Goal: Task Accomplishment & Management: Manage account settings

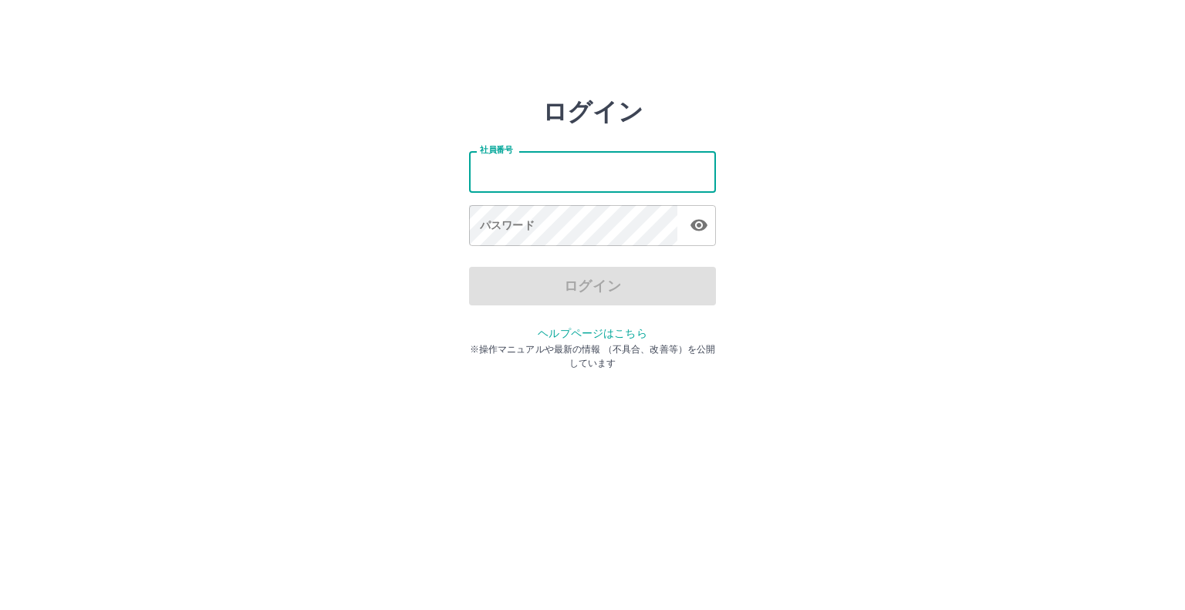
click at [543, 176] on input "社員番号" at bounding box center [592, 171] width 247 height 41
type input "*******"
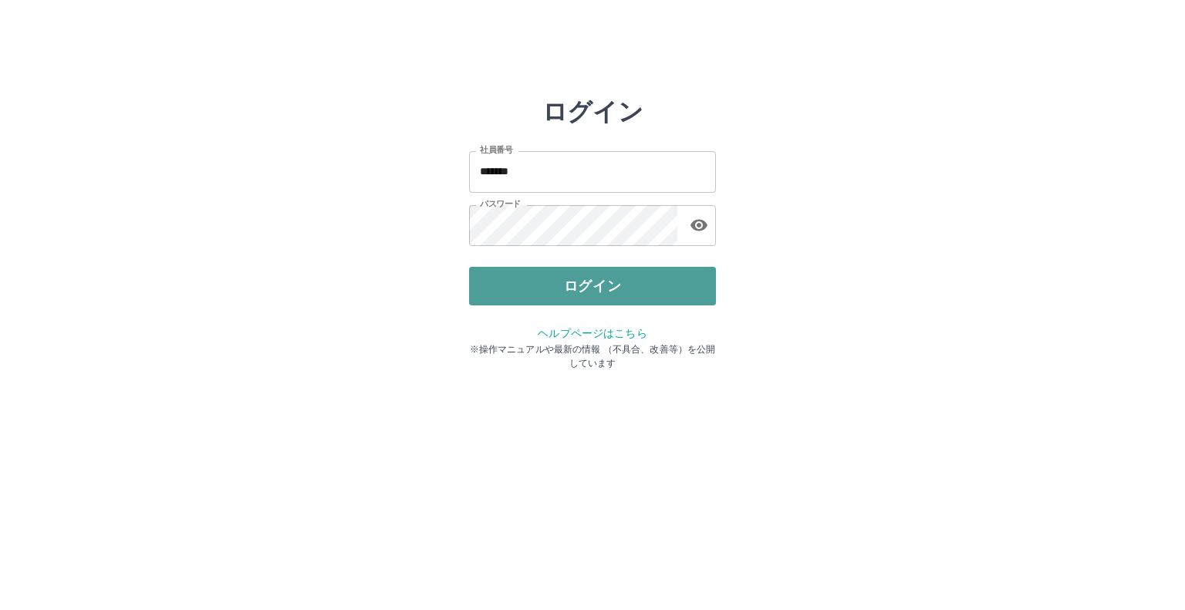
click at [517, 289] on button "ログイン" at bounding box center [592, 286] width 247 height 39
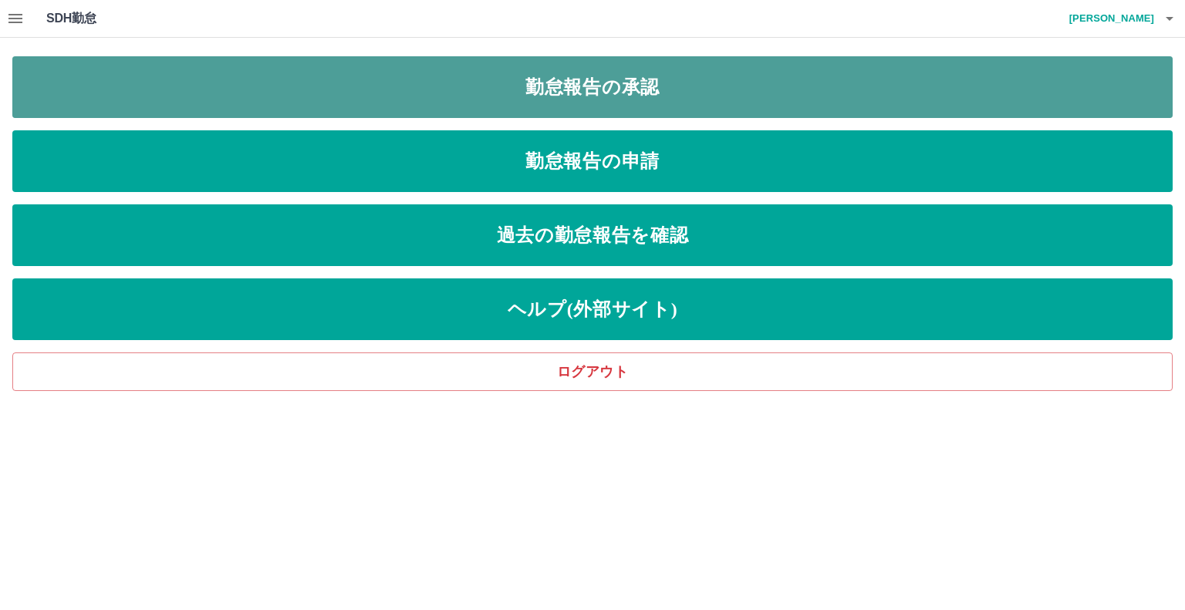
click at [598, 83] on link "勤怠報告の承認" at bounding box center [592, 87] width 1161 height 62
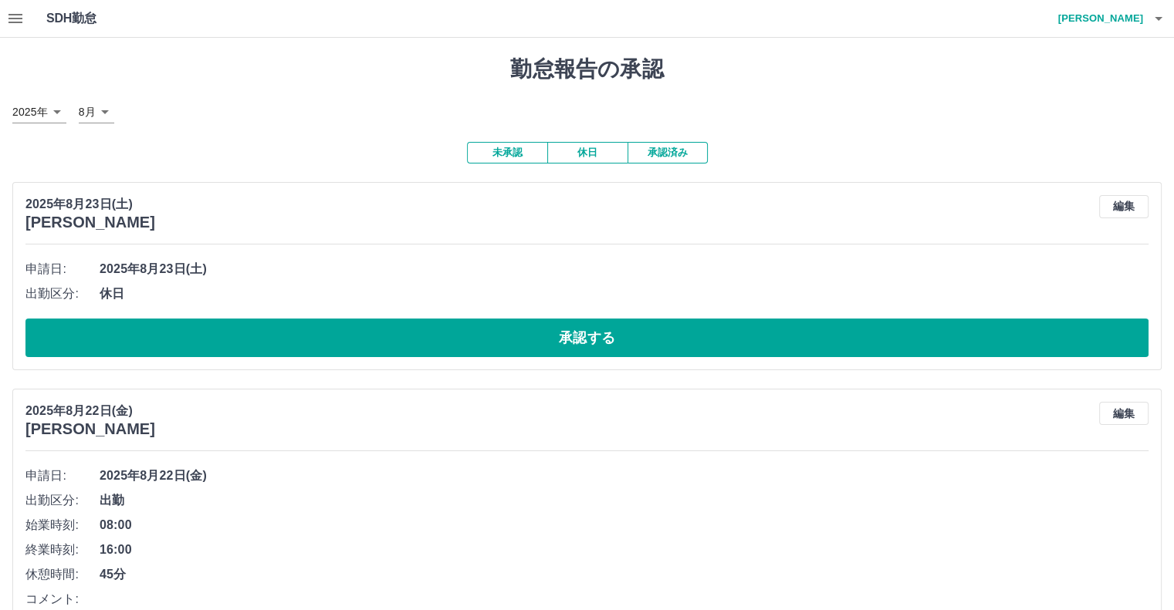
click at [10, 14] on icon "button" at bounding box center [15, 18] width 19 height 19
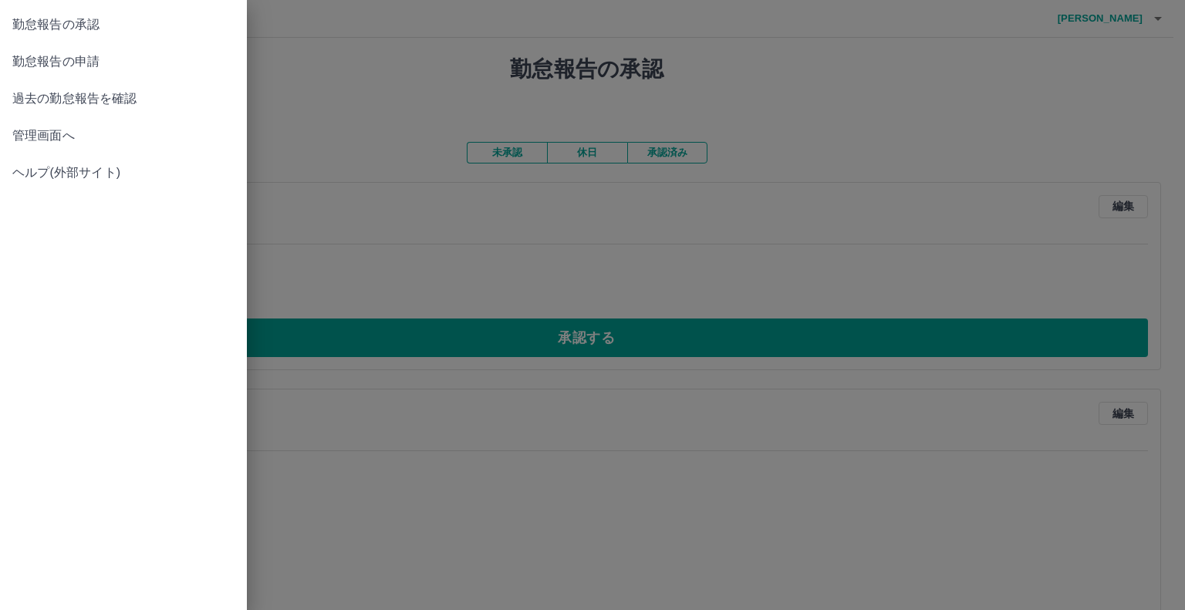
click at [58, 136] on span "管理画面へ" at bounding box center [123, 136] width 222 height 19
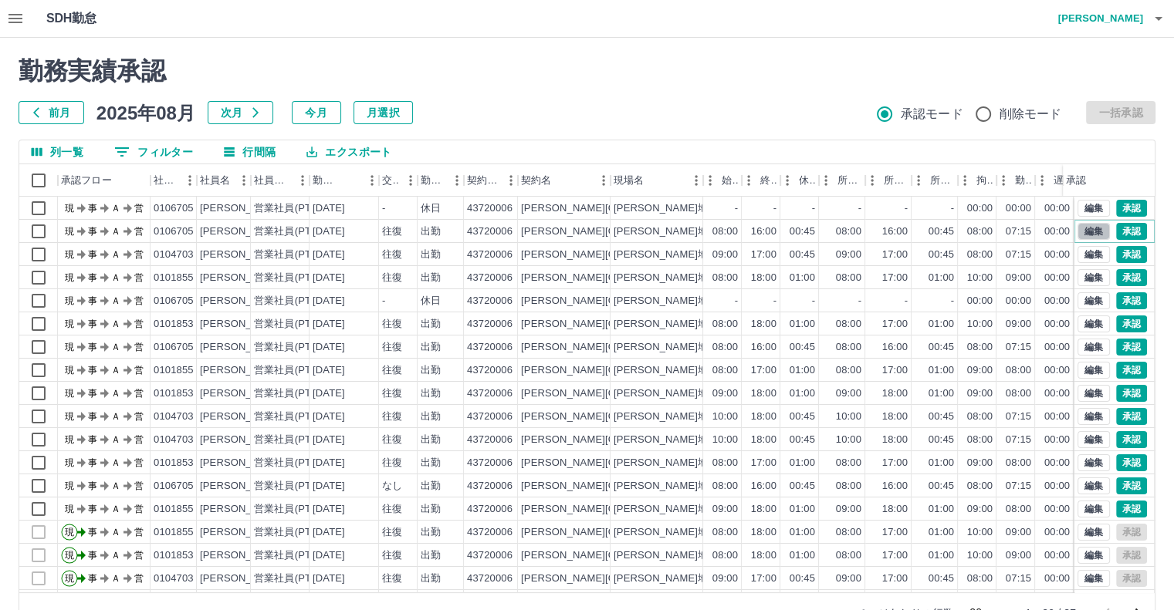
click at [1077, 231] on button "編集" at bounding box center [1093, 231] width 32 height 17
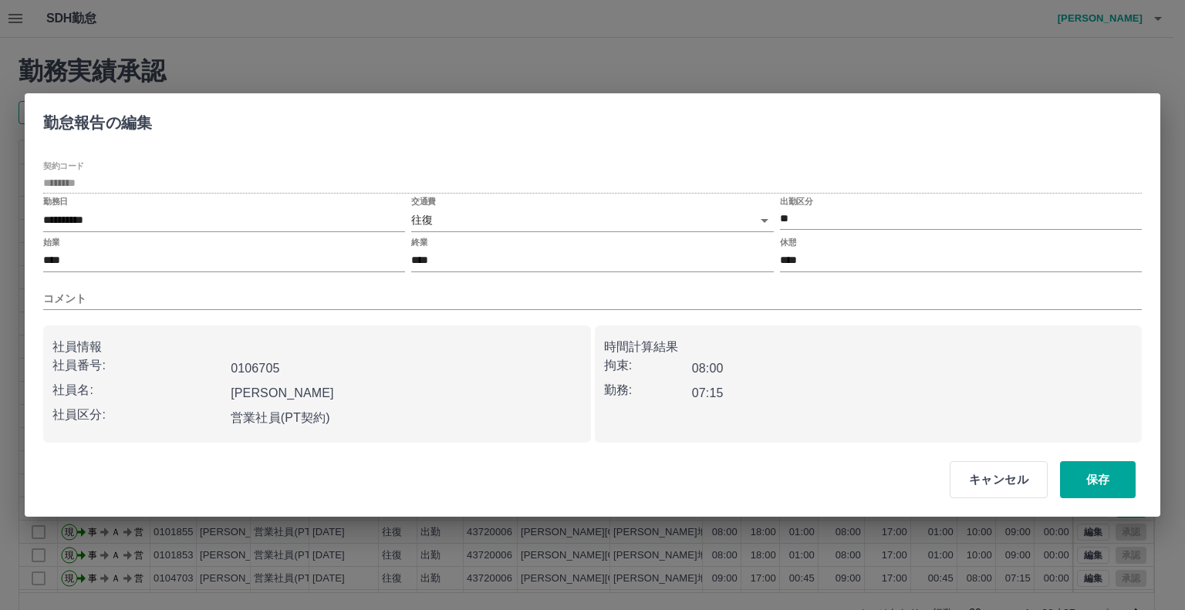
drag, startPoint x: 1004, startPoint y: 468, endPoint x: 935, endPoint y: 453, distance: 70.2
click at [1003, 468] on button "キャンセル" at bounding box center [999, 479] width 98 height 37
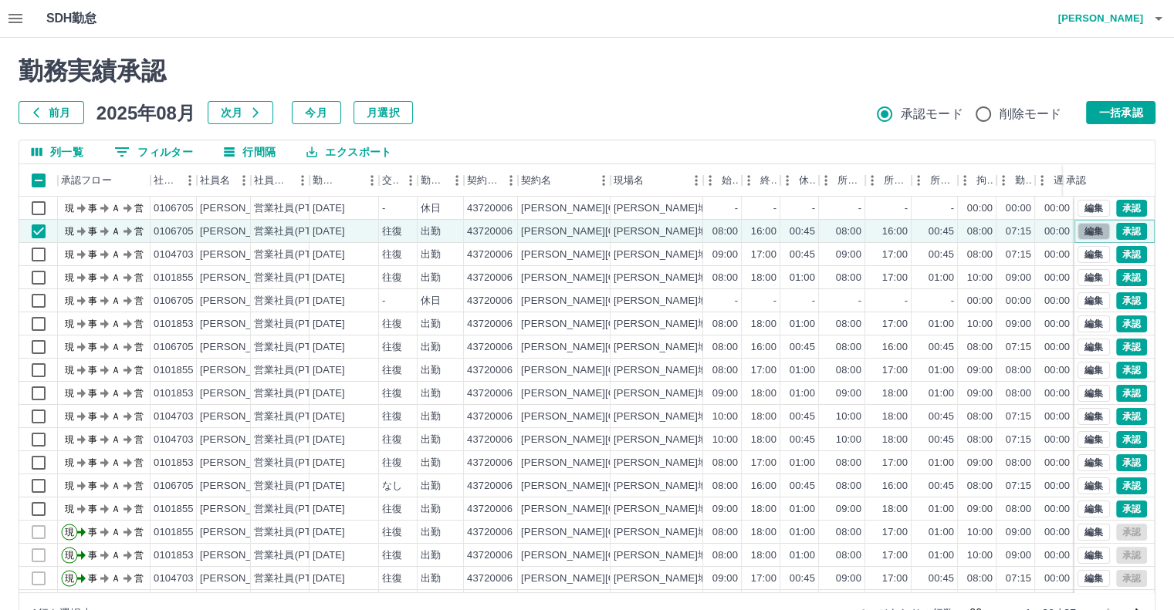
click at [1080, 234] on button "編集" at bounding box center [1093, 231] width 32 height 17
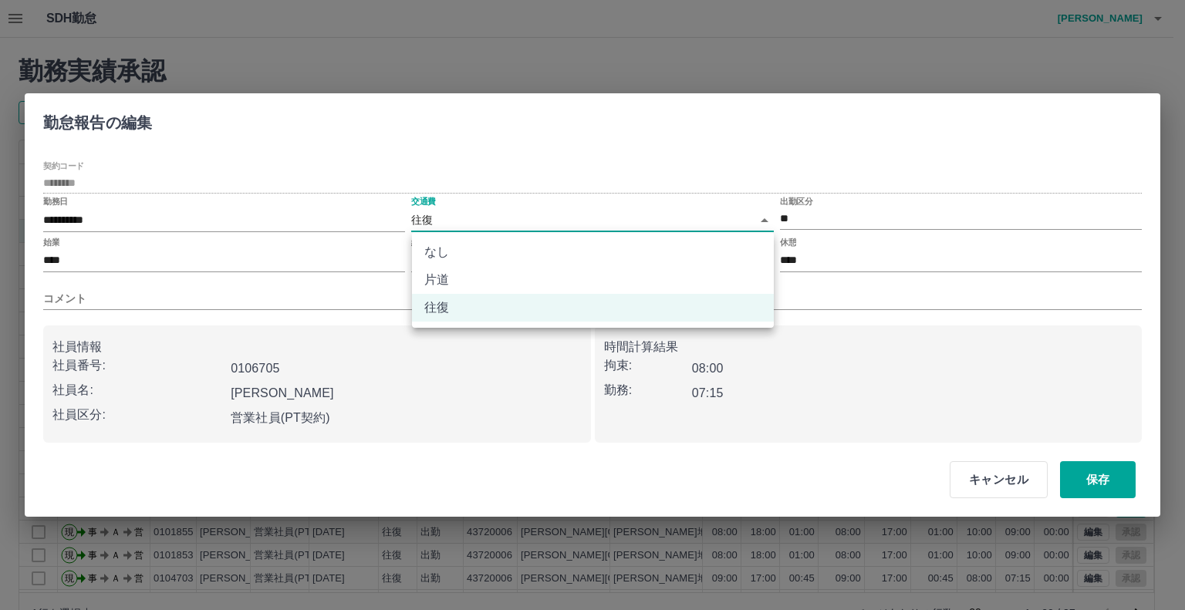
click at [444, 217] on body "SDH勤怠 [PERSON_NAME] 勤務実績承認 前月 [DATE] 次月 今月 月選択 承認モード 削除モード 一括承認 列一覧 0 フィルター 行間隔…" at bounding box center [592, 326] width 1185 height 652
click at [448, 253] on li "なし" at bounding box center [593, 252] width 362 height 28
type input "****"
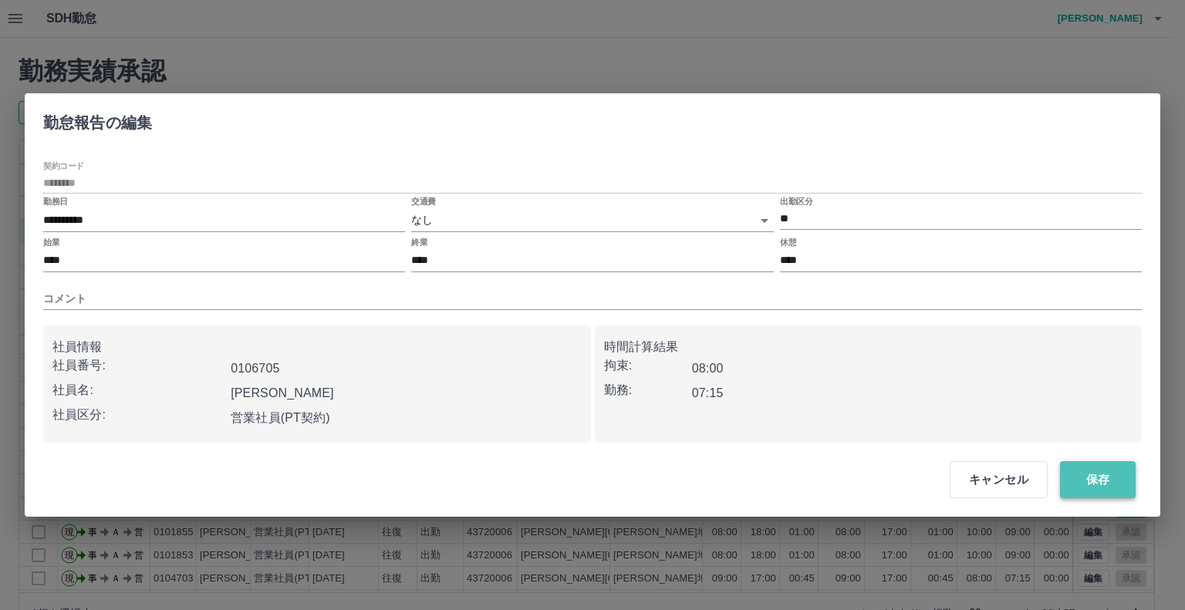
click at [1105, 485] on button "保存" at bounding box center [1098, 479] width 76 height 37
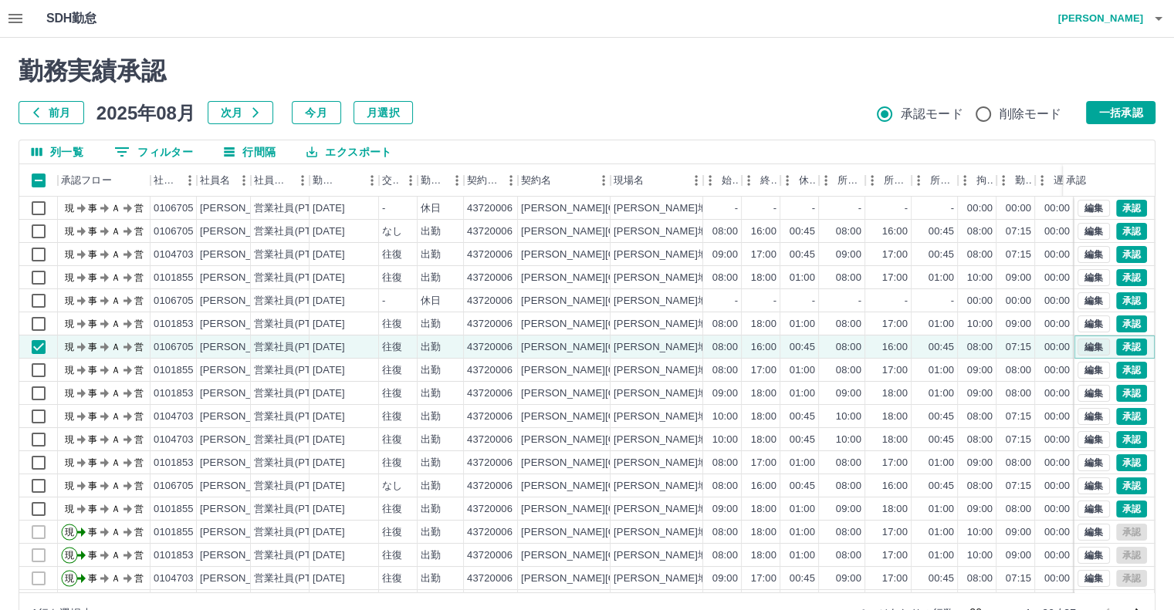
click at [1091, 345] on button "編集" at bounding box center [1093, 347] width 32 height 17
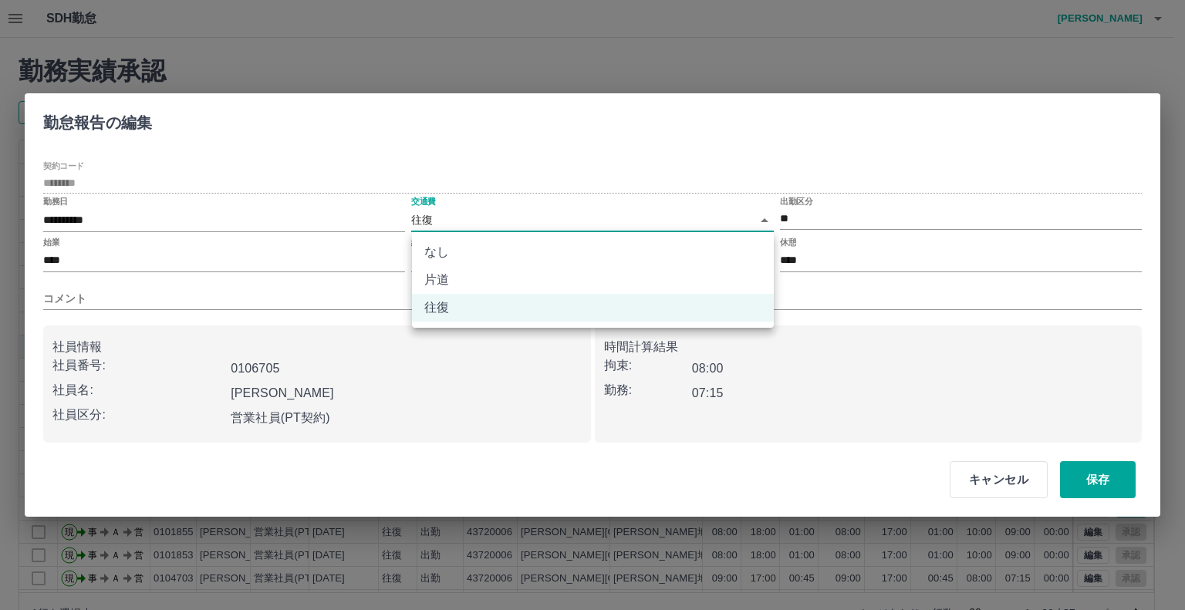
click at [448, 220] on body "SDH勤怠 [PERSON_NAME] 勤務実績承認 前月 [DATE] 次月 今月 月選択 承認モード 削除モード 一括承認 列一覧 0 フィルター 行間隔…" at bounding box center [592, 326] width 1185 height 652
click at [446, 251] on li "なし" at bounding box center [593, 252] width 362 height 28
type input "****"
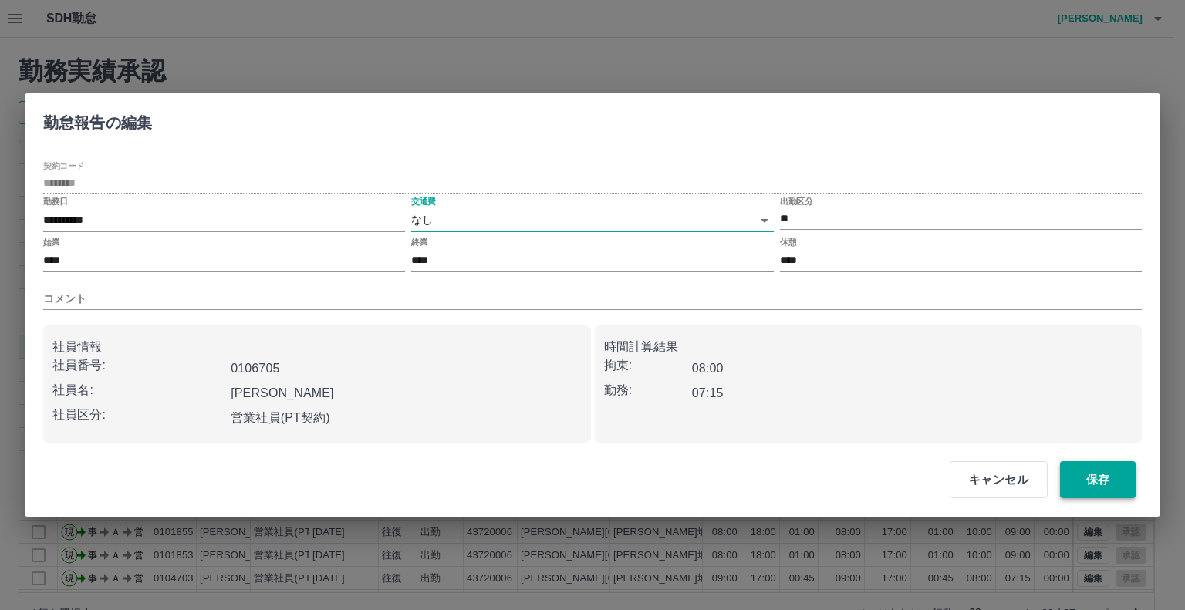
click at [1105, 472] on button "保存" at bounding box center [1098, 479] width 76 height 37
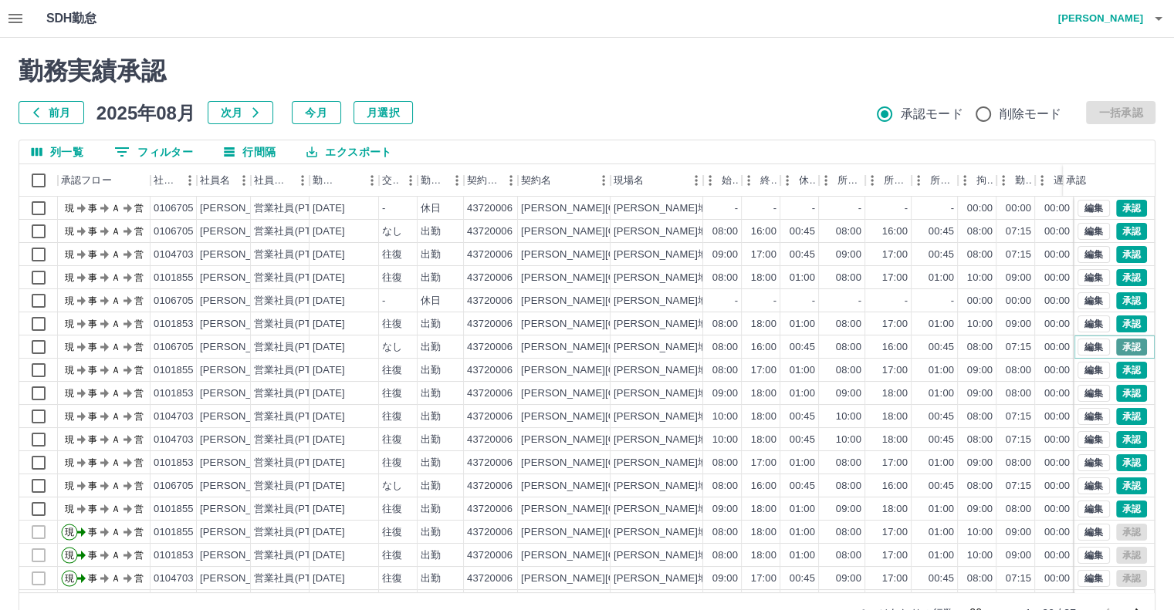
click at [1118, 351] on button "承認" at bounding box center [1131, 347] width 31 height 17
click at [1116, 483] on button "承認" at bounding box center [1131, 486] width 31 height 17
click at [1116, 302] on button "承認" at bounding box center [1131, 300] width 31 height 17
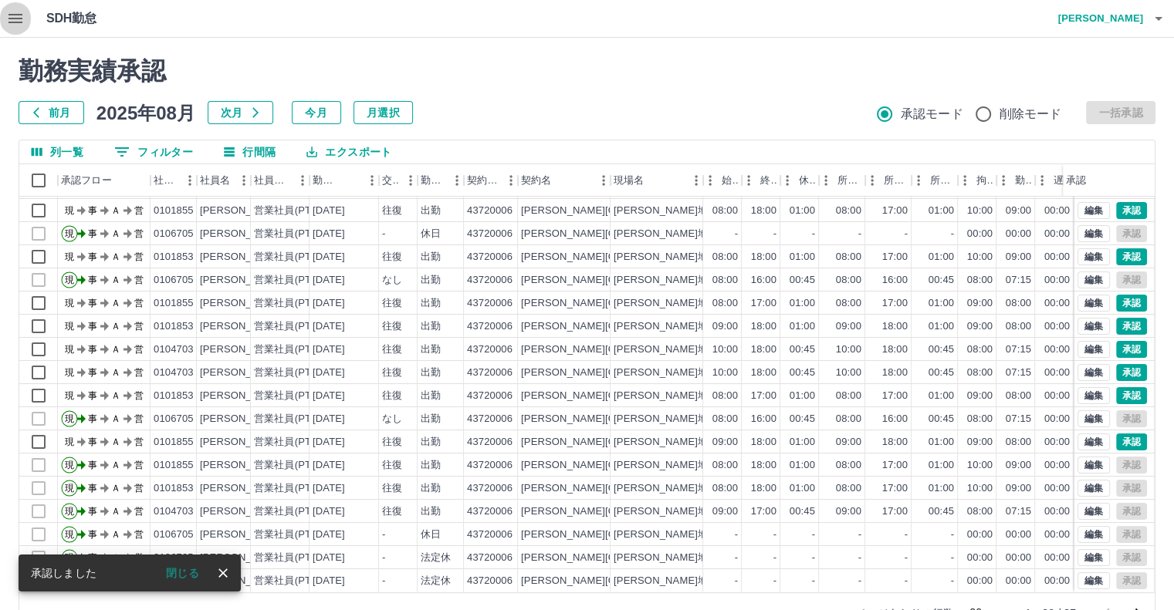
click at [12, 15] on icon "button" at bounding box center [15, 18] width 19 height 19
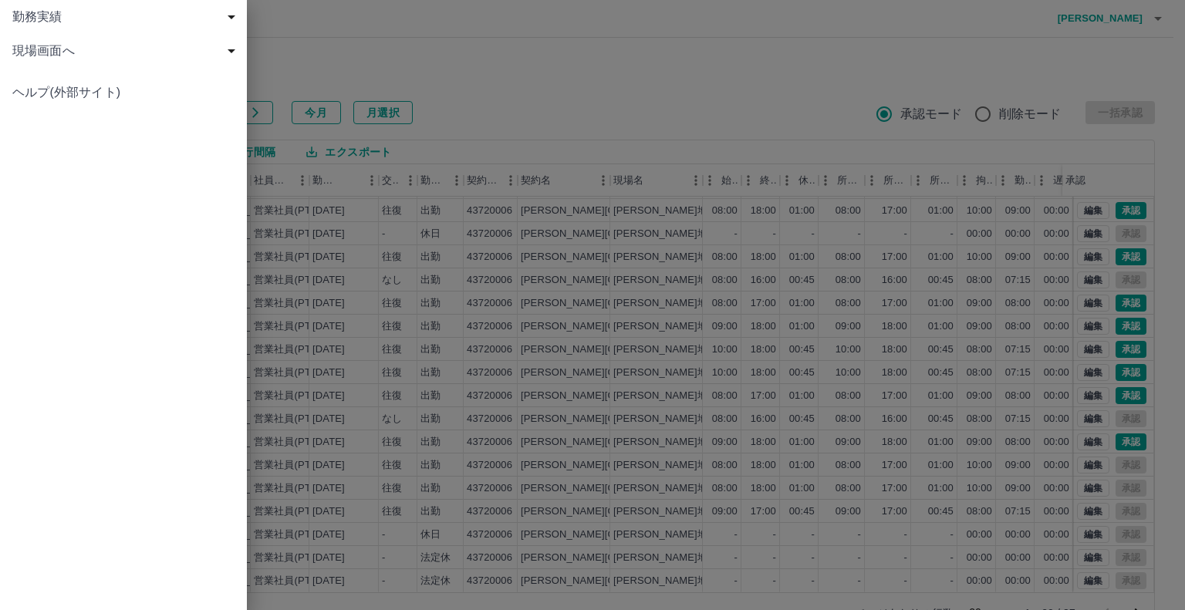
click at [62, 52] on span "現場画面へ" at bounding box center [126, 51] width 228 height 19
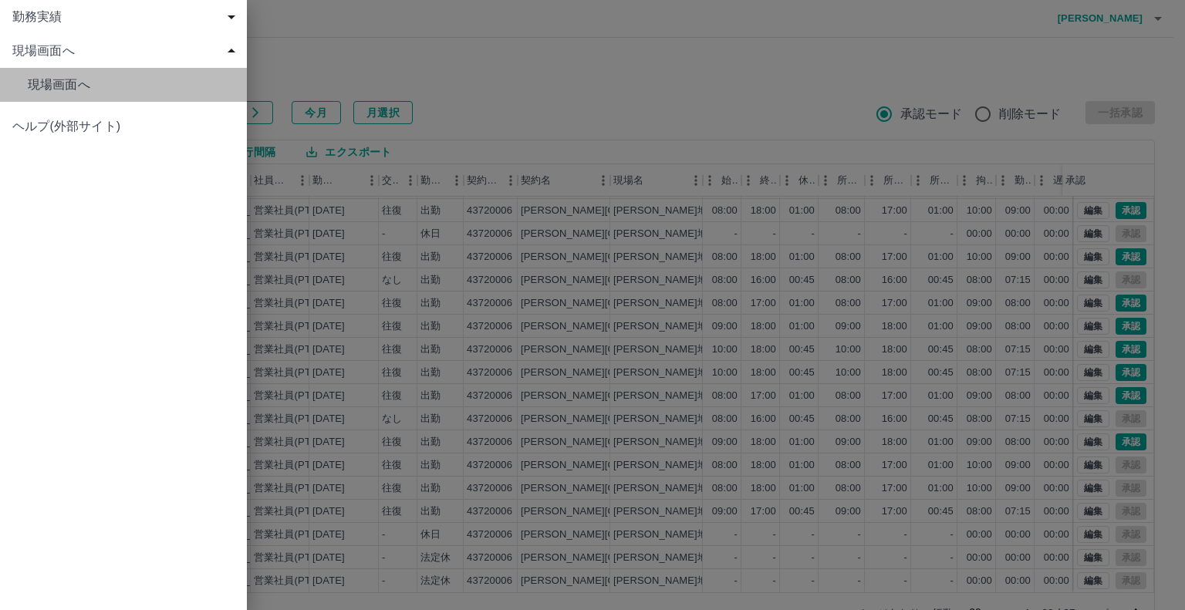
click at [160, 83] on span "現場画面へ" at bounding box center [131, 85] width 207 height 19
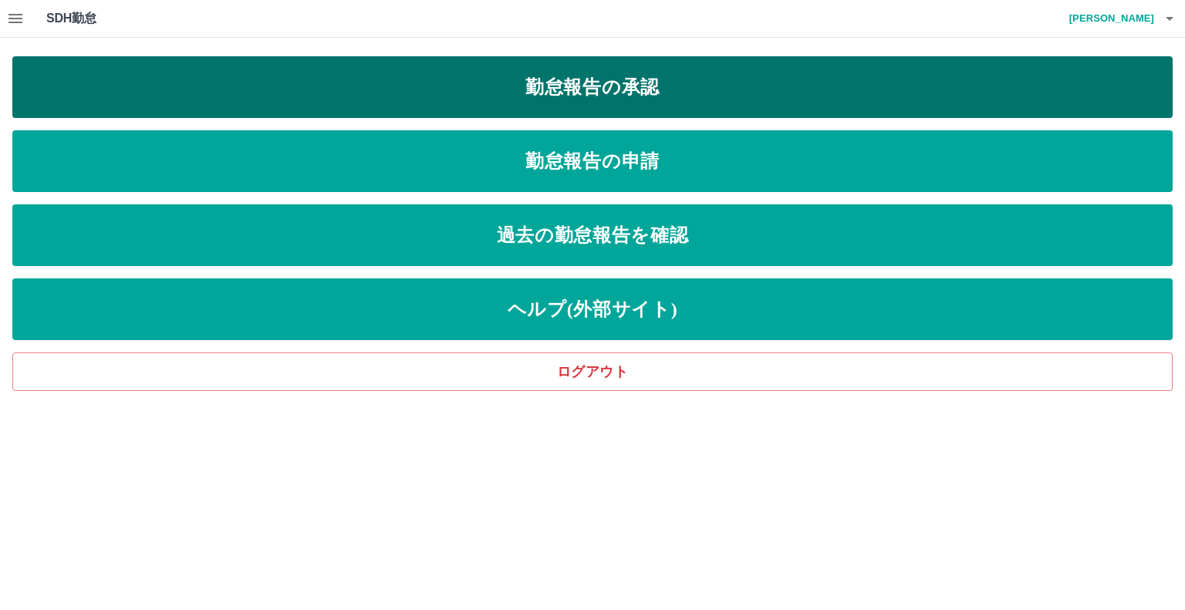
click at [588, 89] on link "勤怠報告の承認" at bounding box center [592, 87] width 1161 height 62
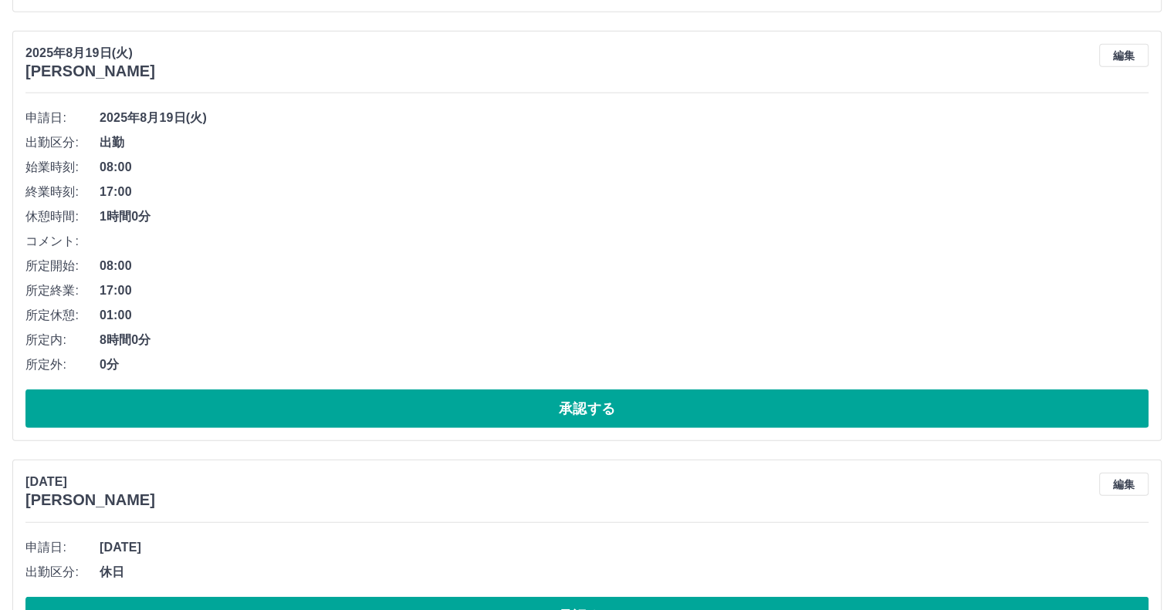
scroll to position [4196, 0]
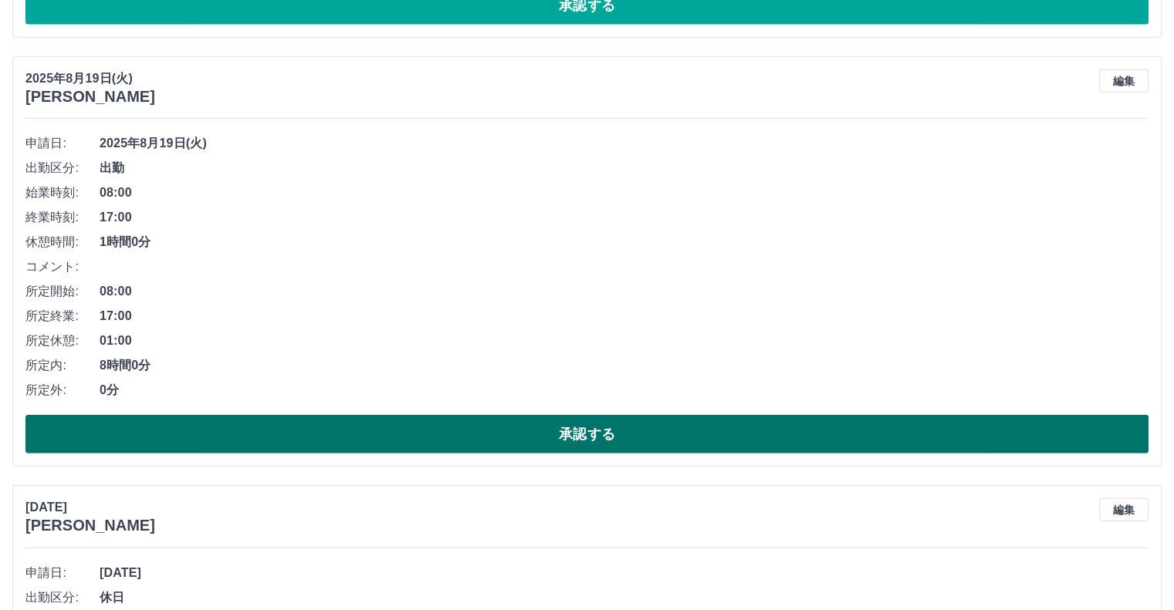
click at [494, 424] on button "承認する" at bounding box center [586, 434] width 1123 height 39
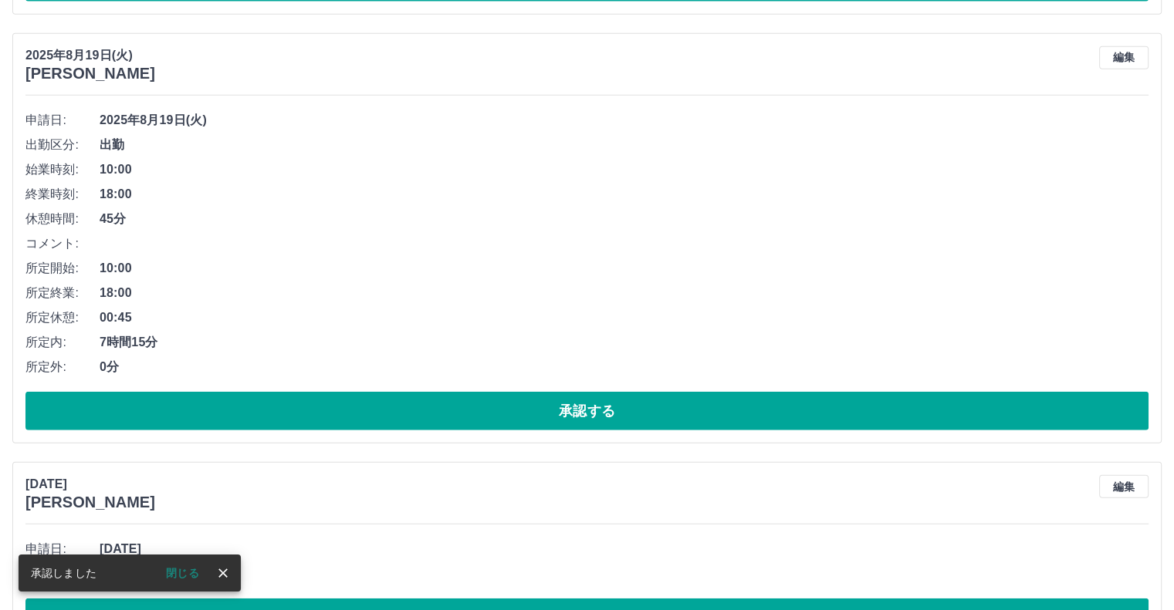
scroll to position [3691, 0]
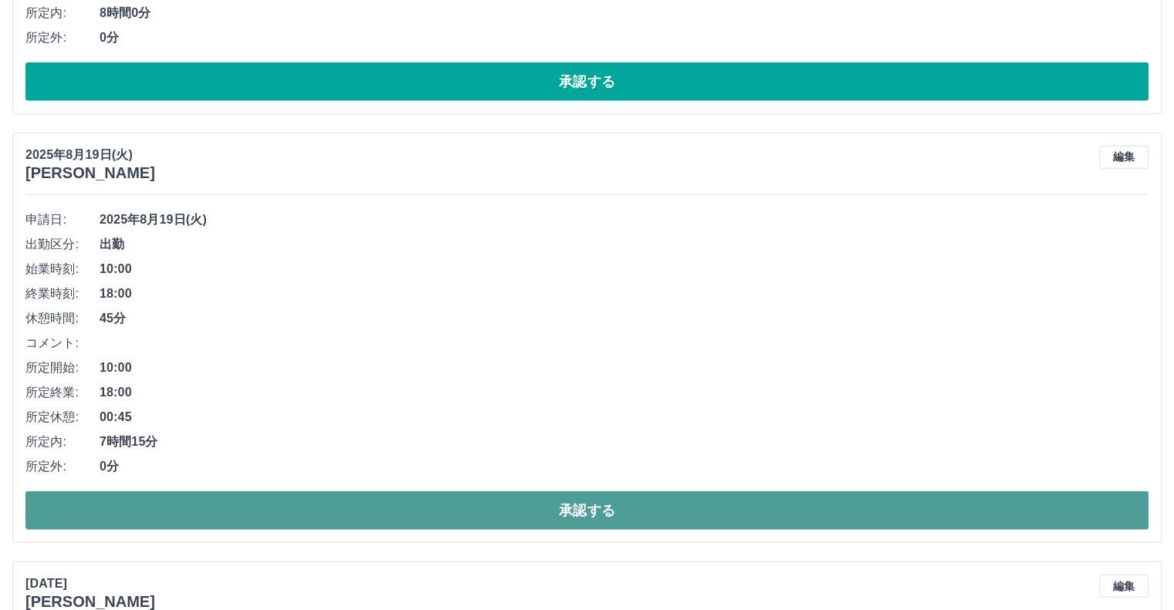
click at [458, 512] on button "承認する" at bounding box center [586, 511] width 1123 height 39
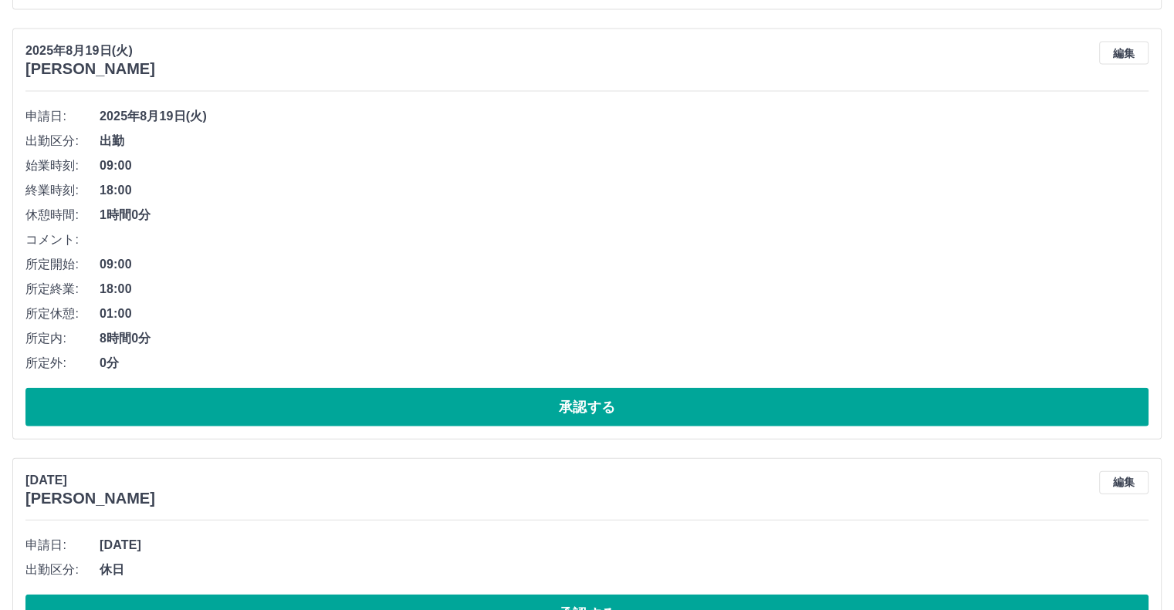
scroll to position [3339, 0]
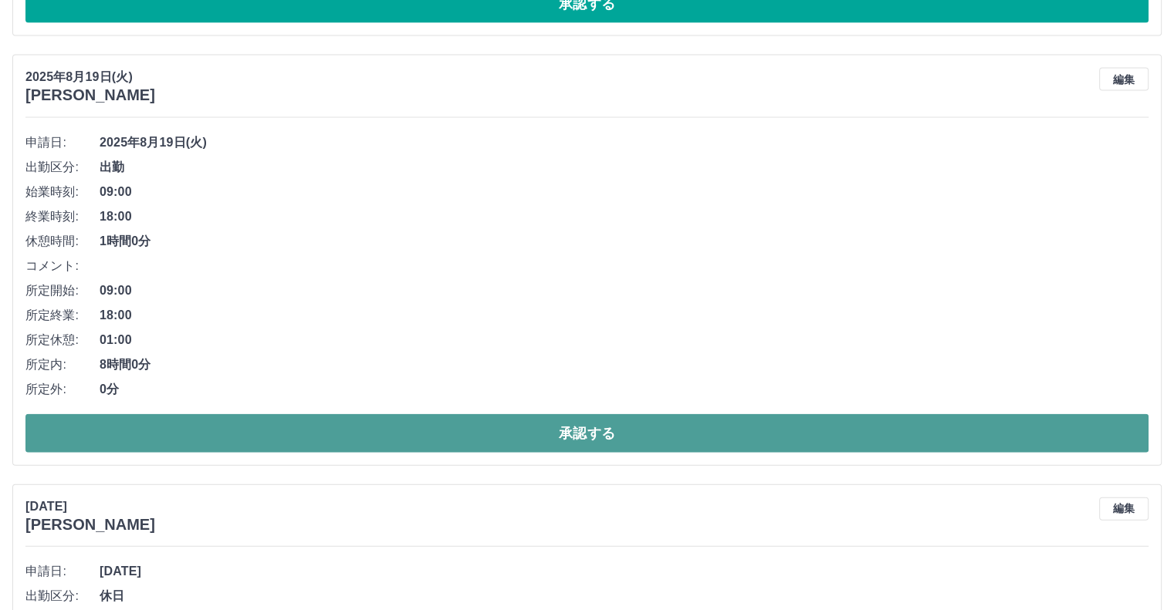
click at [461, 423] on button "承認する" at bounding box center [586, 433] width 1123 height 39
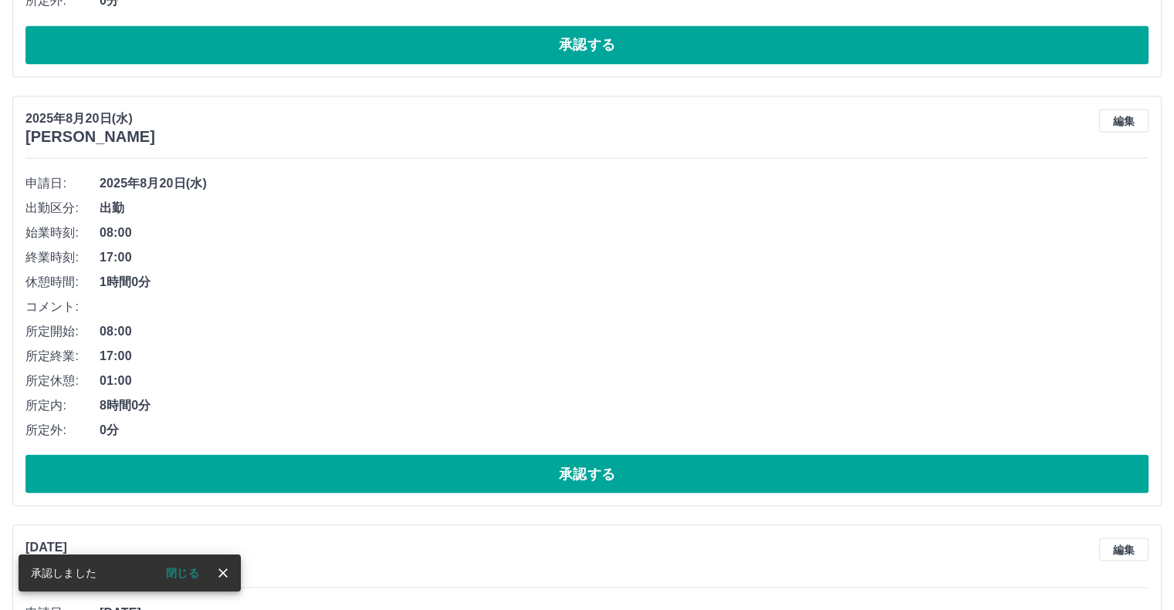
scroll to position [2833, 0]
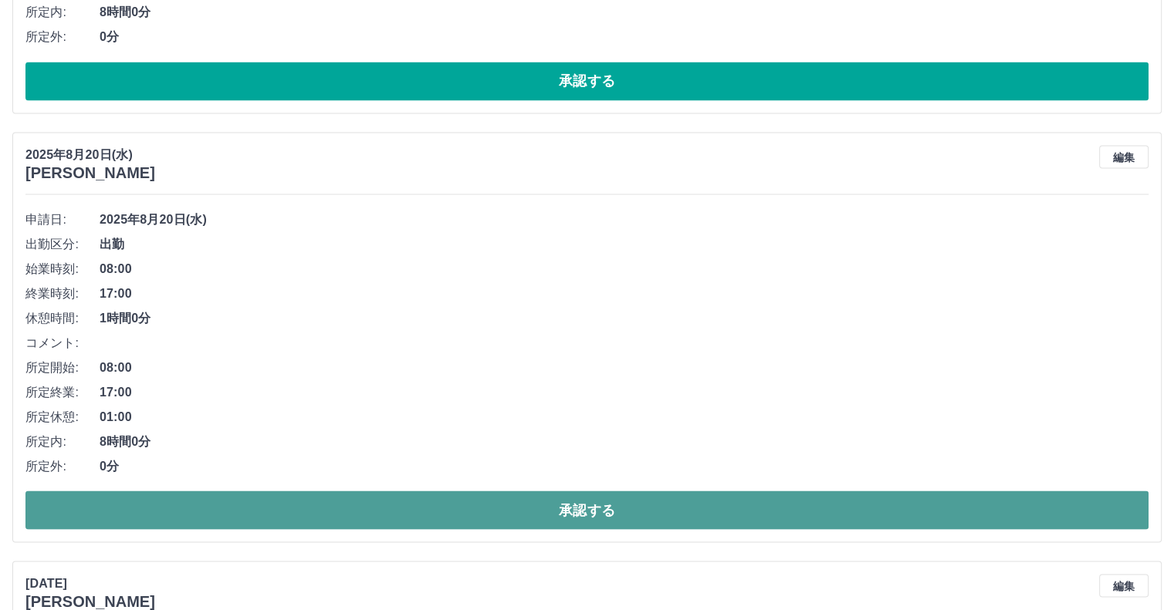
click at [441, 502] on button "承認する" at bounding box center [586, 510] width 1123 height 39
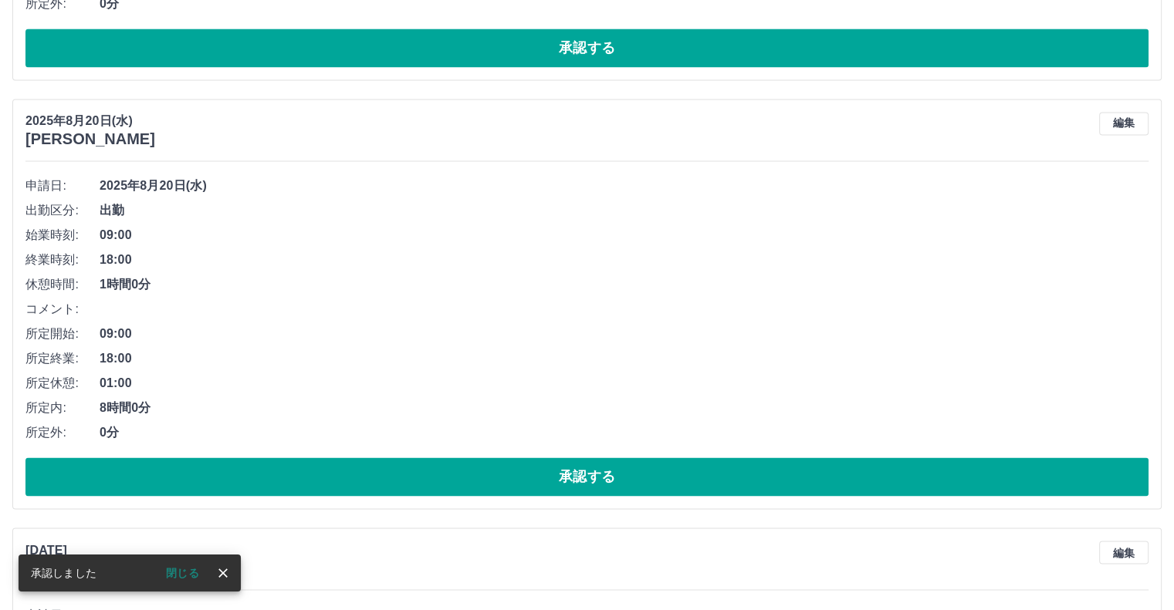
scroll to position [2404, 0]
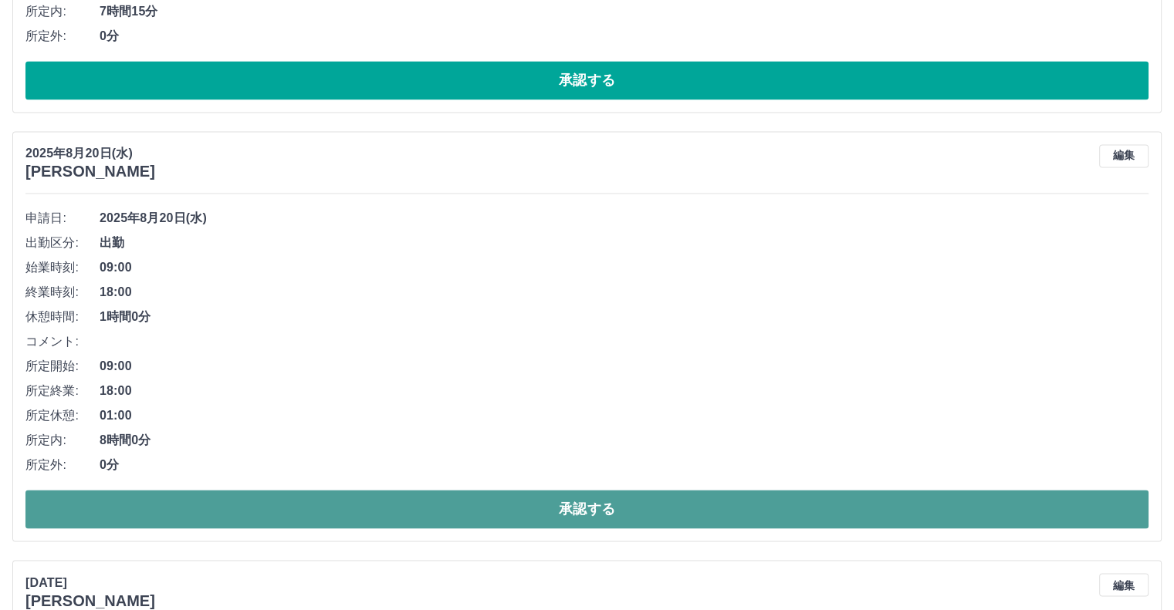
click at [480, 506] on button "承認する" at bounding box center [586, 509] width 1123 height 39
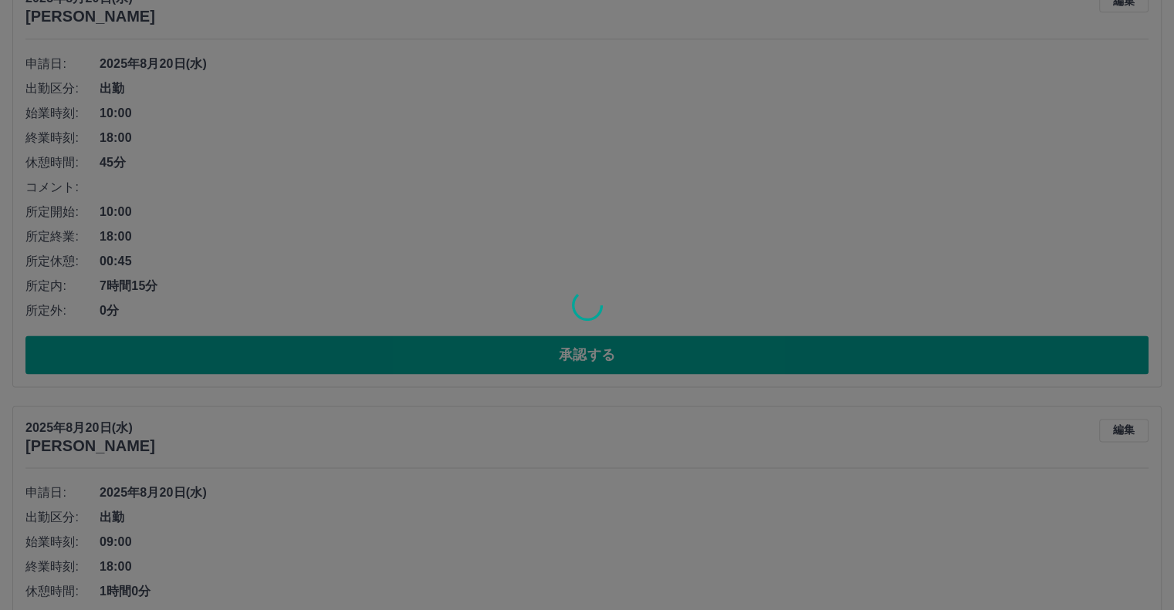
click at [480, 505] on div at bounding box center [587, 305] width 1174 height 610
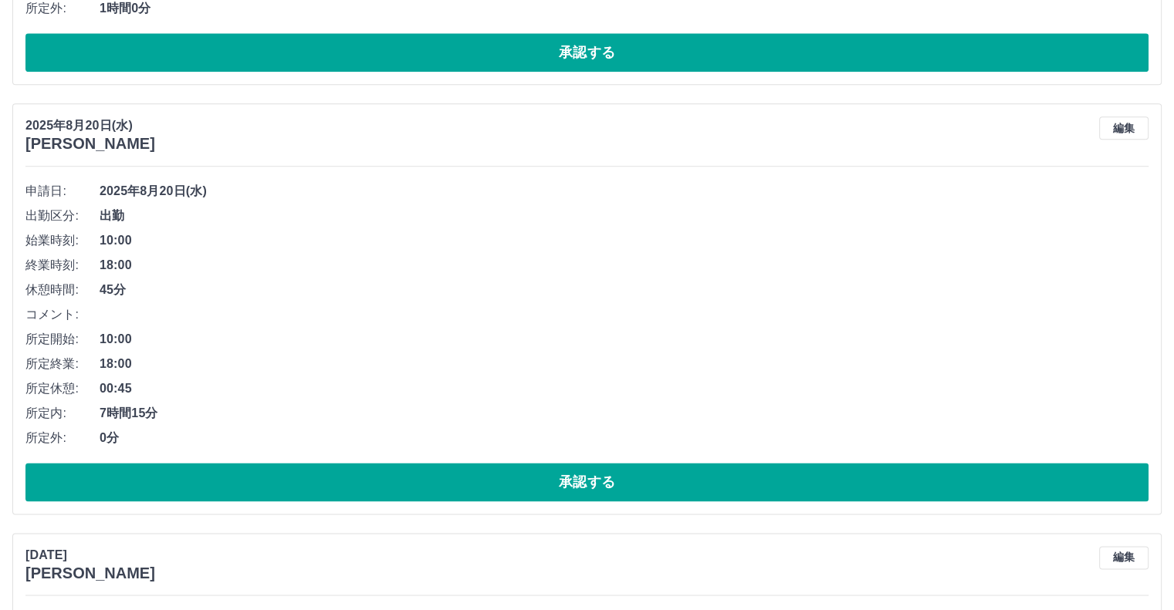
scroll to position [1898, 0]
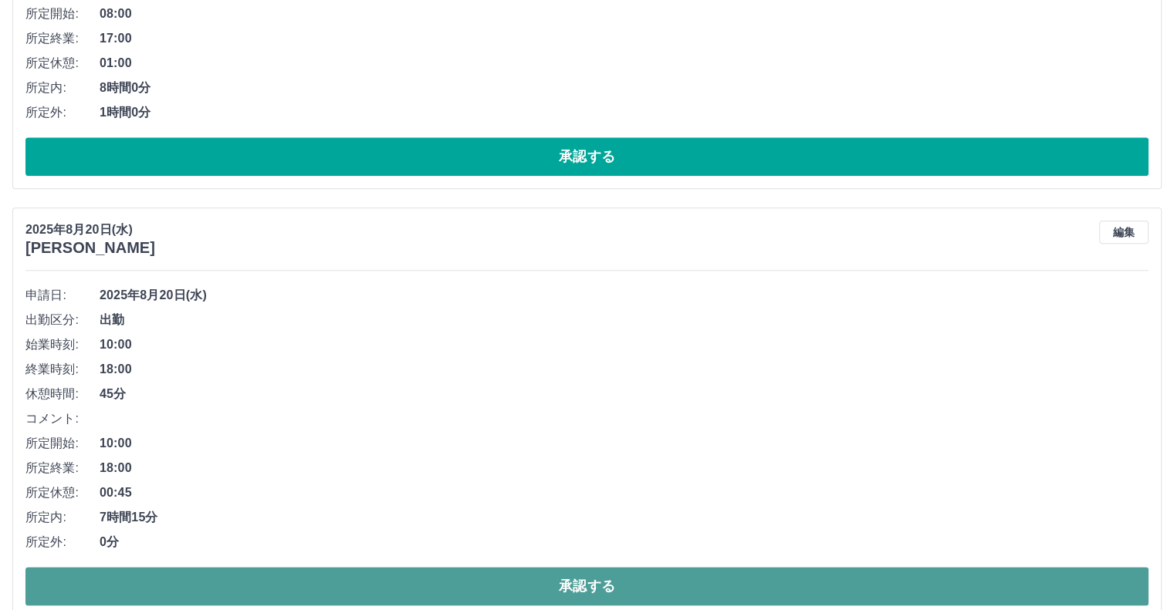
click at [475, 596] on button "承認する" at bounding box center [586, 586] width 1123 height 39
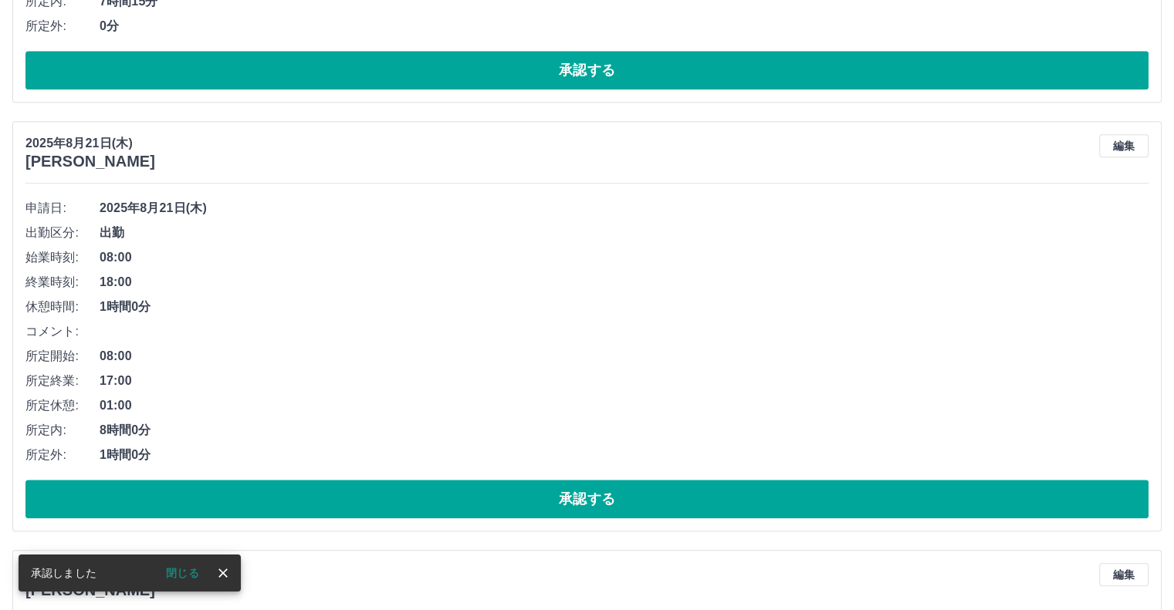
scroll to position [1546, 0]
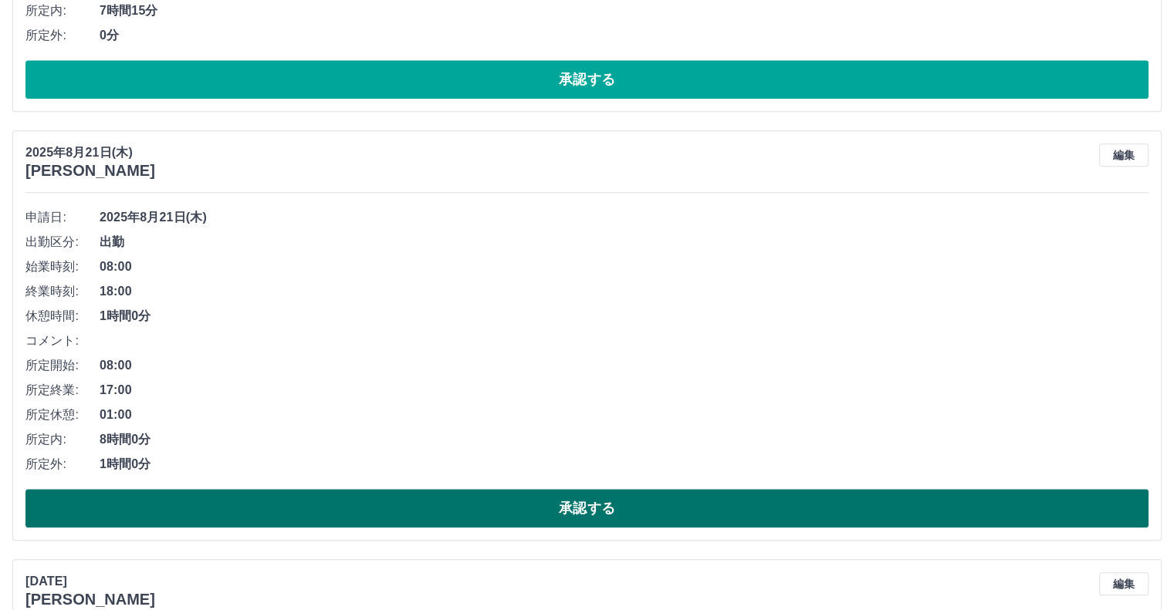
click at [489, 507] on button "承認する" at bounding box center [586, 508] width 1123 height 39
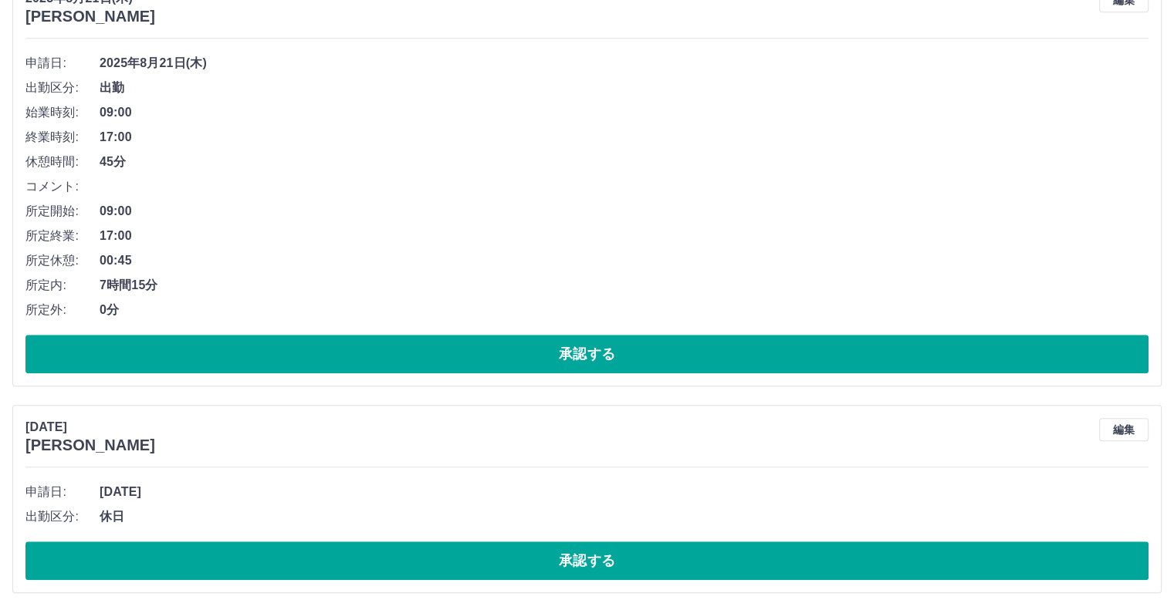
scroll to position [1195, 0]
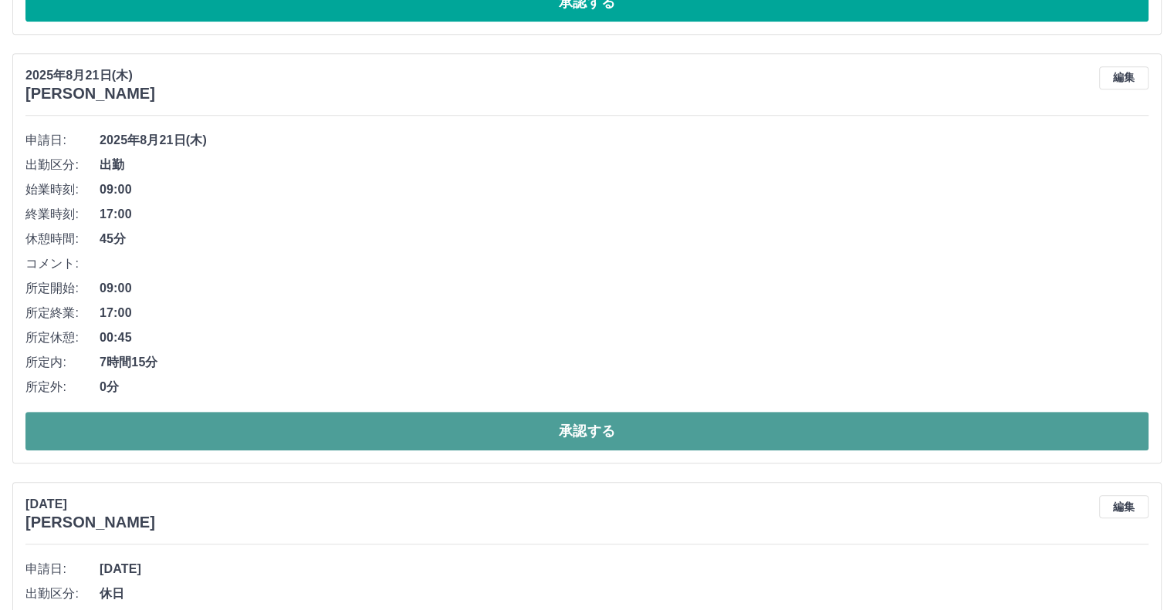
click at [644, 434] on button "承認する" at bounding box center [586, 431] width 1123 height 39
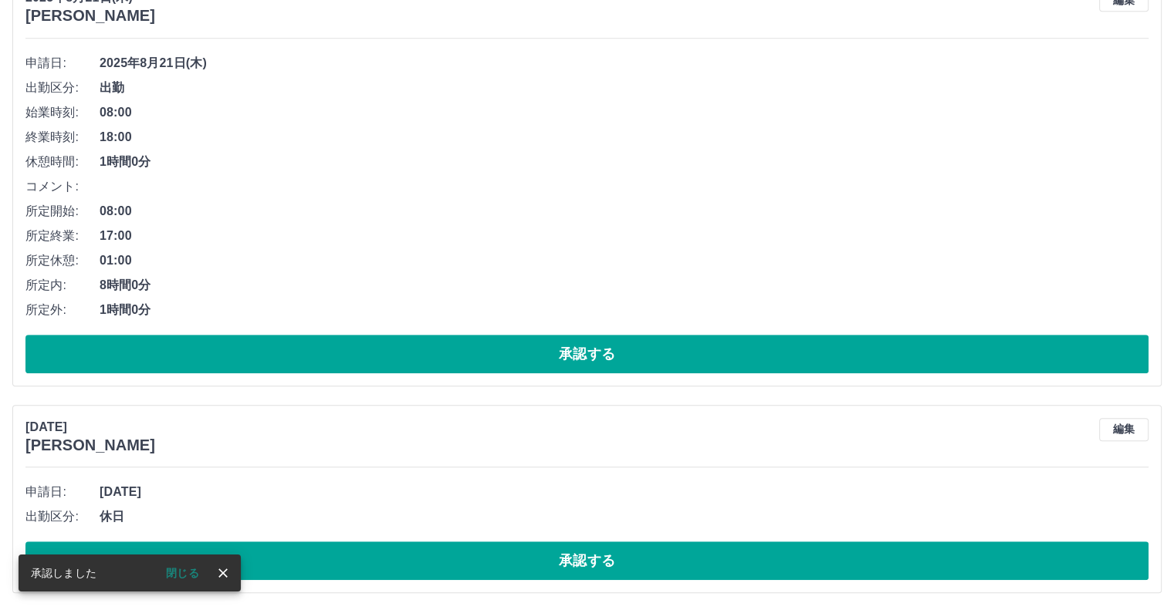
scroll to position [688, 0]
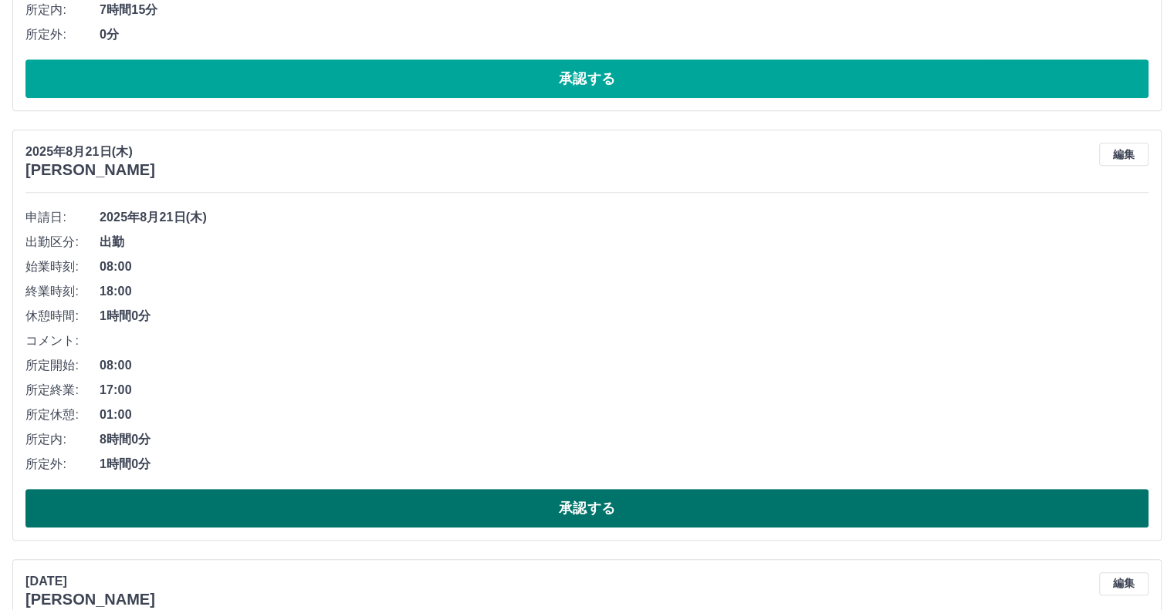
click at [482, 508] on button "承認する" at bounding box center [586, 508] width 1123 height 39
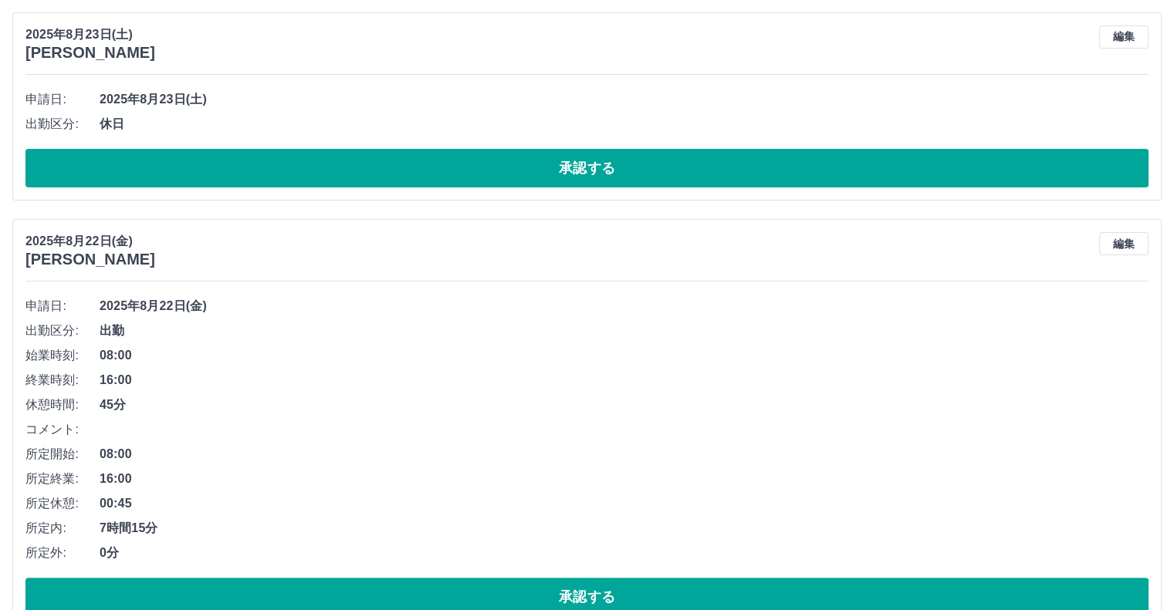
scroll to position [0, 0]
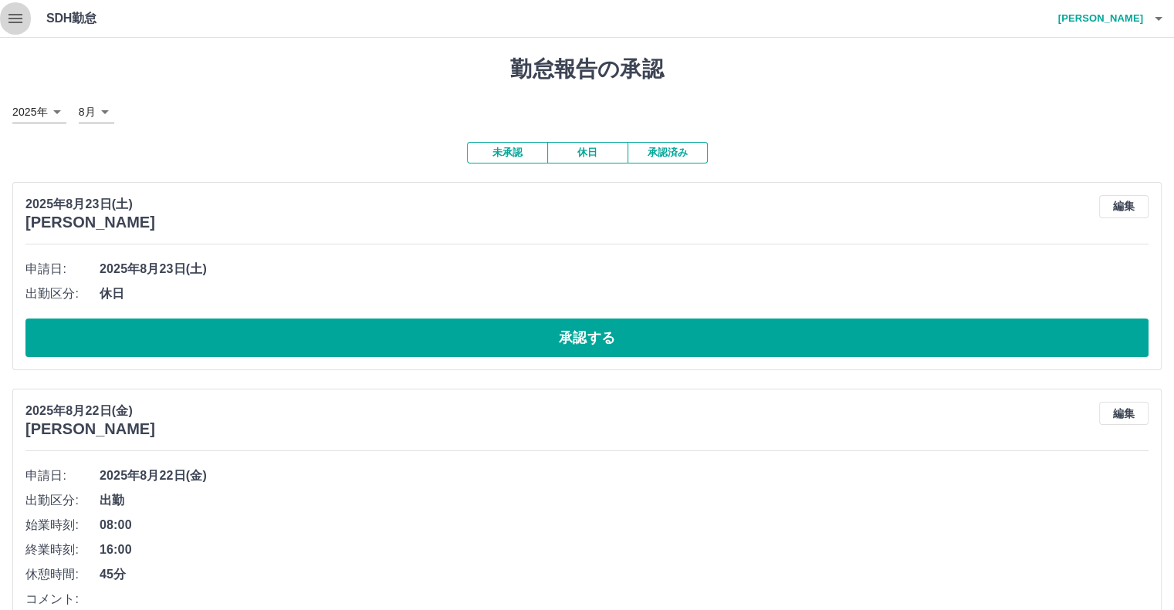
click at [11, 13] on icon "button" at bounding box center [15, 18] width 19 height 19
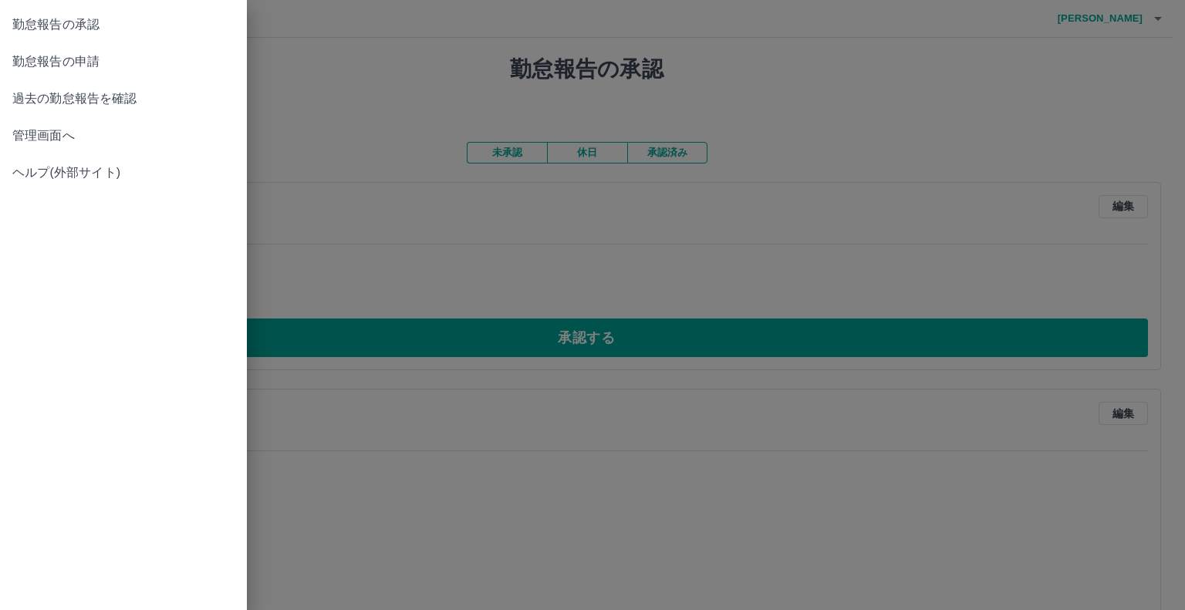
click at [53, 140] on span "管理画面へ" at bounding box center [123, 136] width 222 height 19
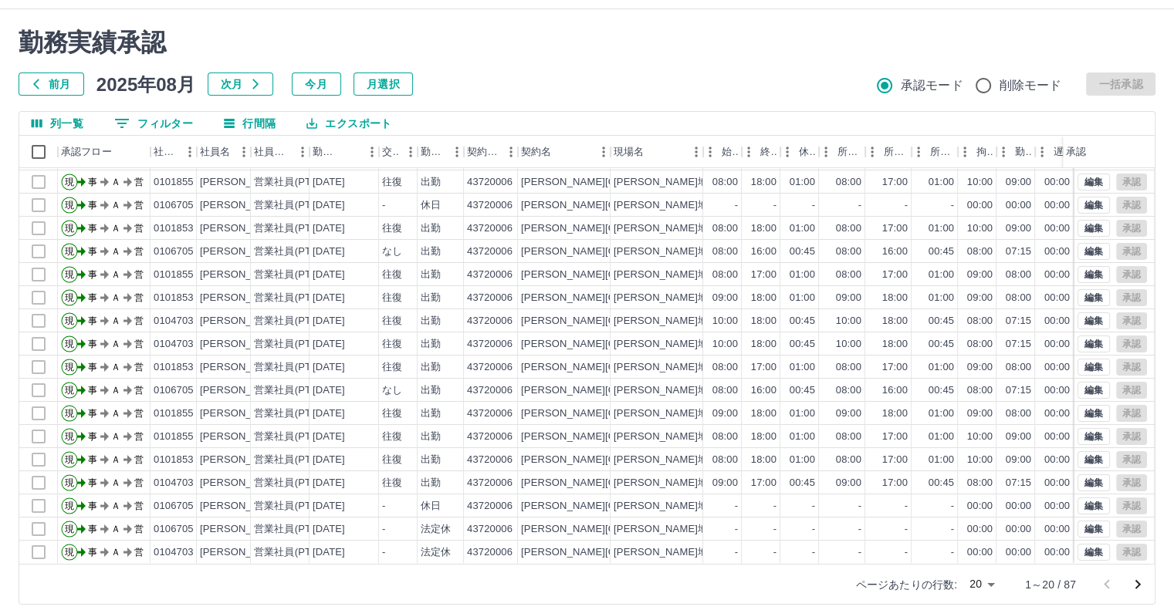
scroll to position [42, 0]
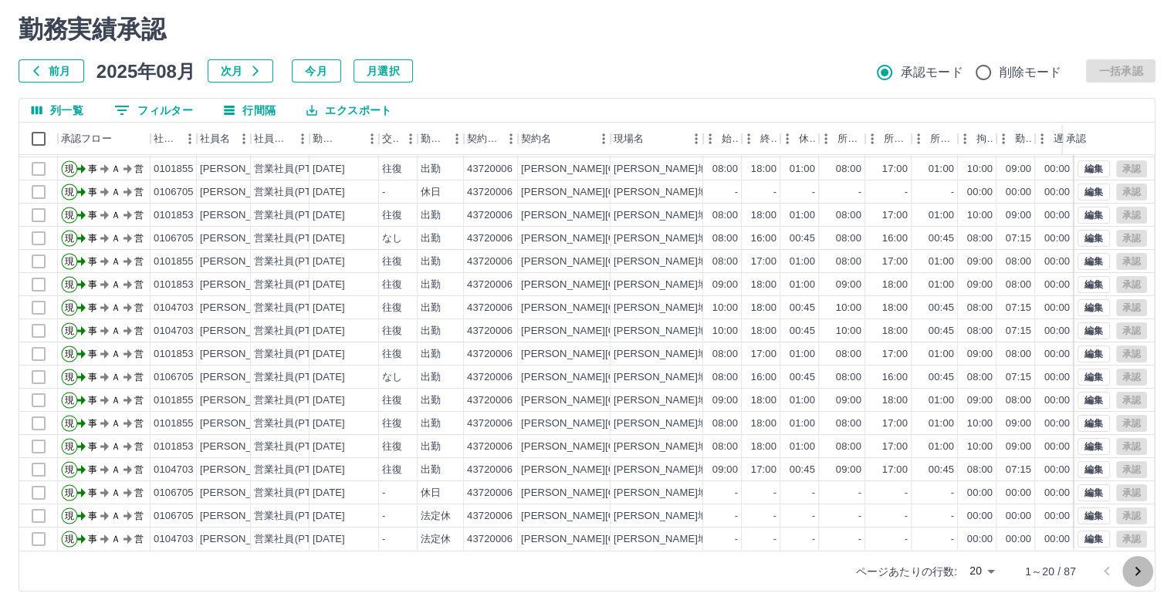
click at [1134, 573] on icon "次のページへ" at bounding box center [1137, 572] width 19 height 19
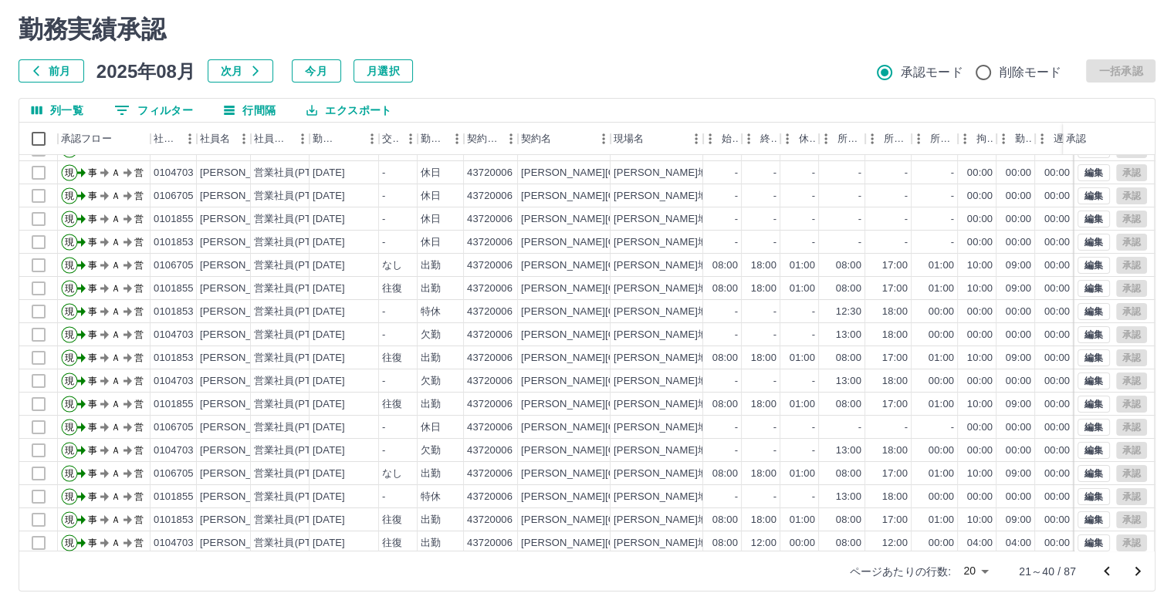
scroll to position [78, 0]
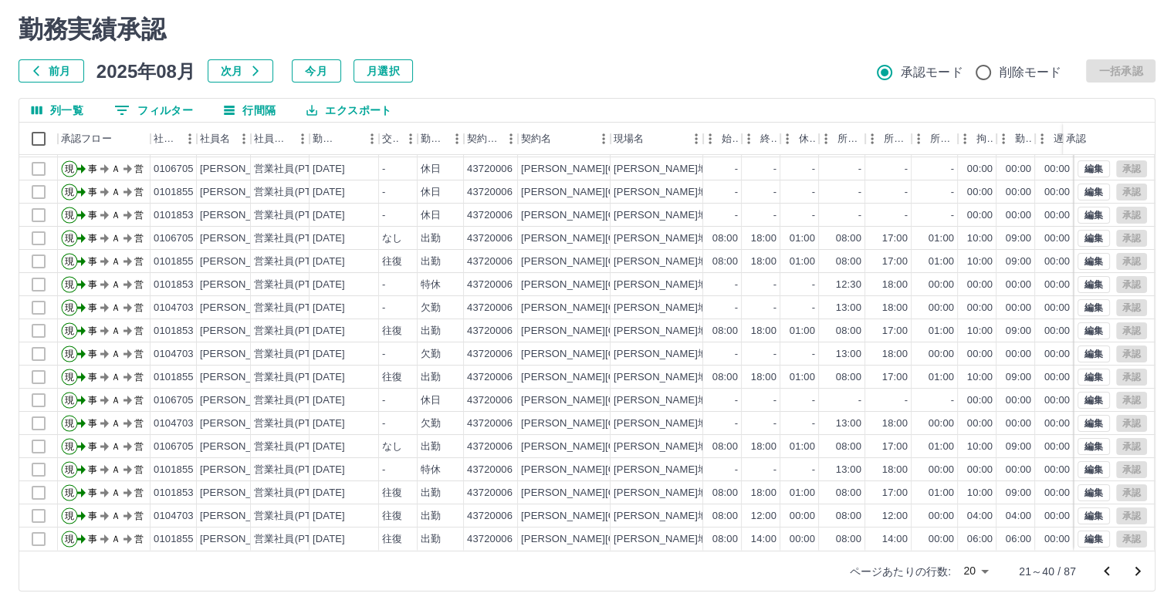
click at [1136, 573] on icon "次のページへ" at bounding box center [1137, 571] width 5 height 9
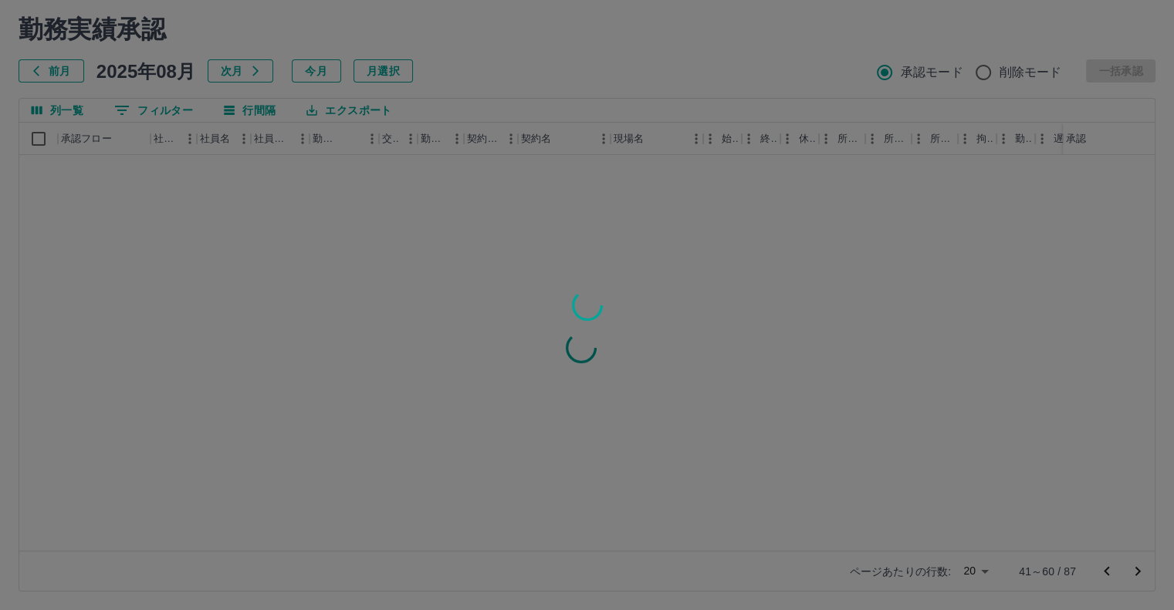
scroll to position [0, 0]
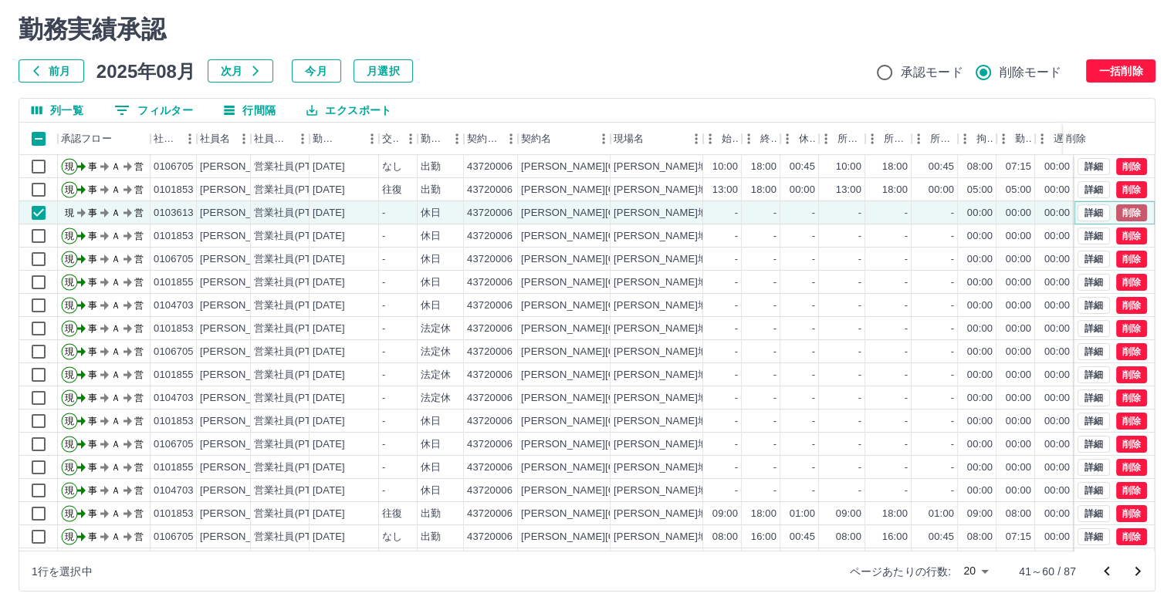
click at [1119, 205] on button "削除" at bounding box center [1131, 212] width 31 height 17
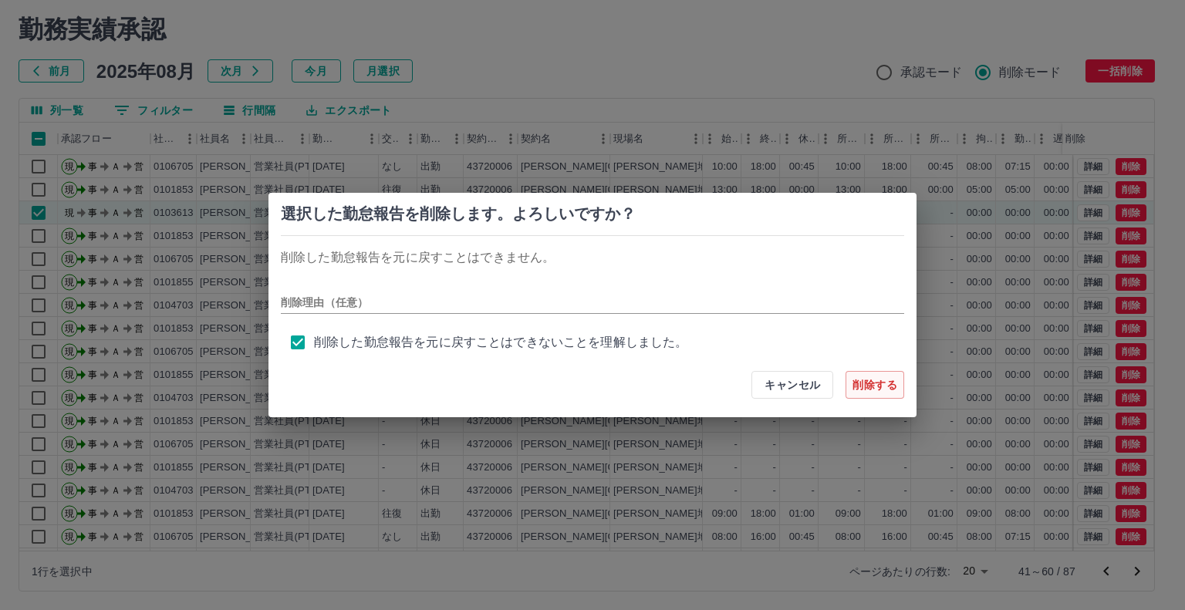
click at [869, 387] on button "削除する" at bounding box center [875, 385] width 59 height 28
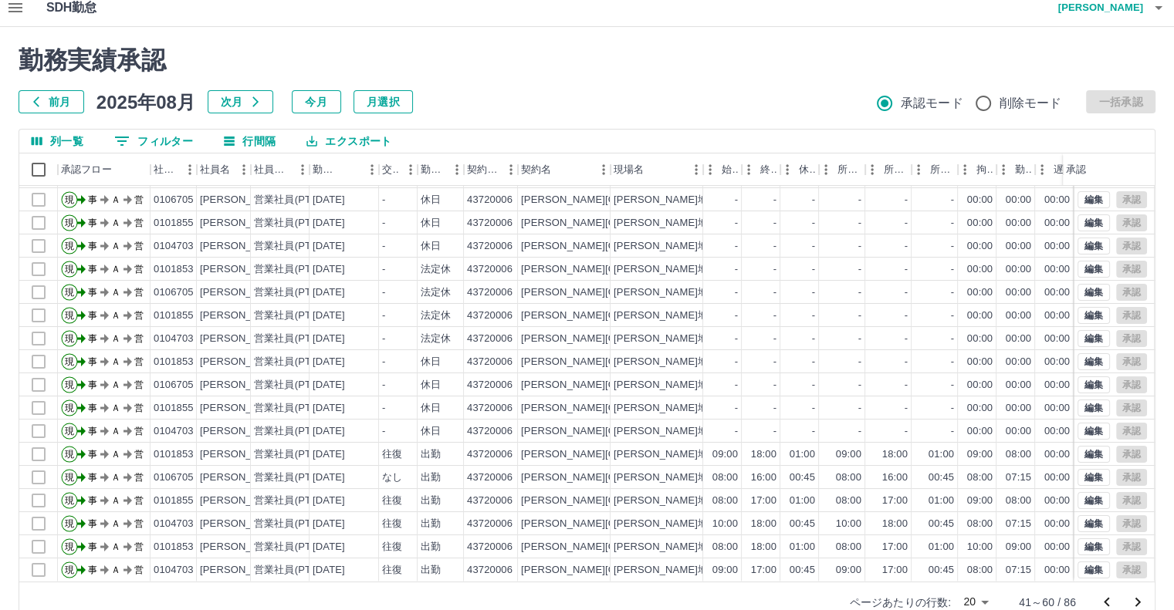
scroll to position [42, 0]
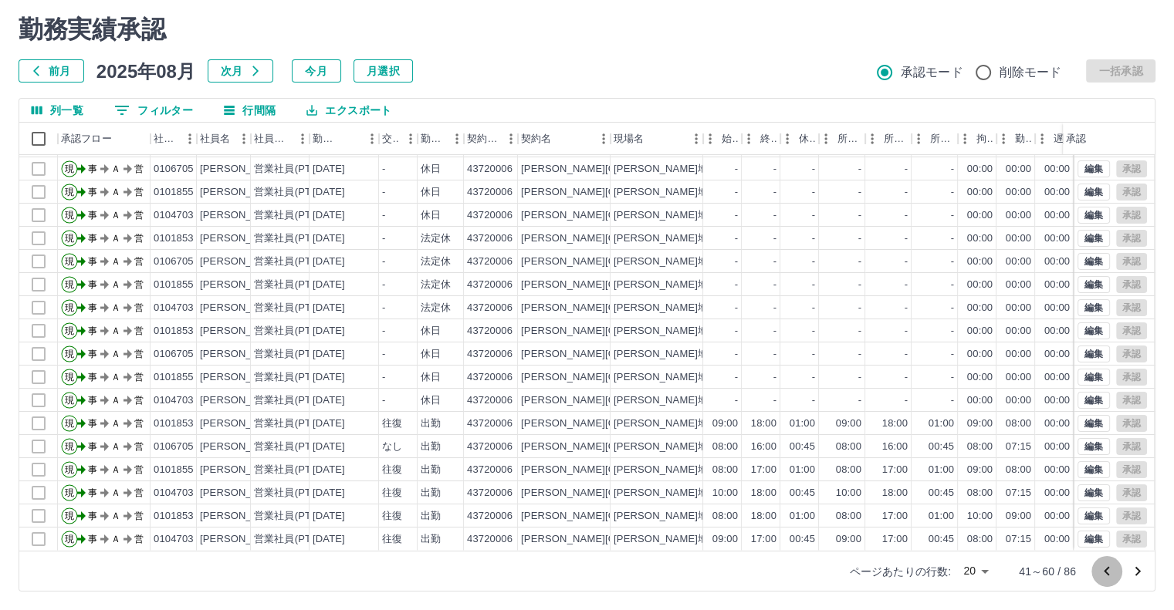
click at [1113, 571] on icon "前のページへ" at bounding box center [1106, 572] width 19 height 19
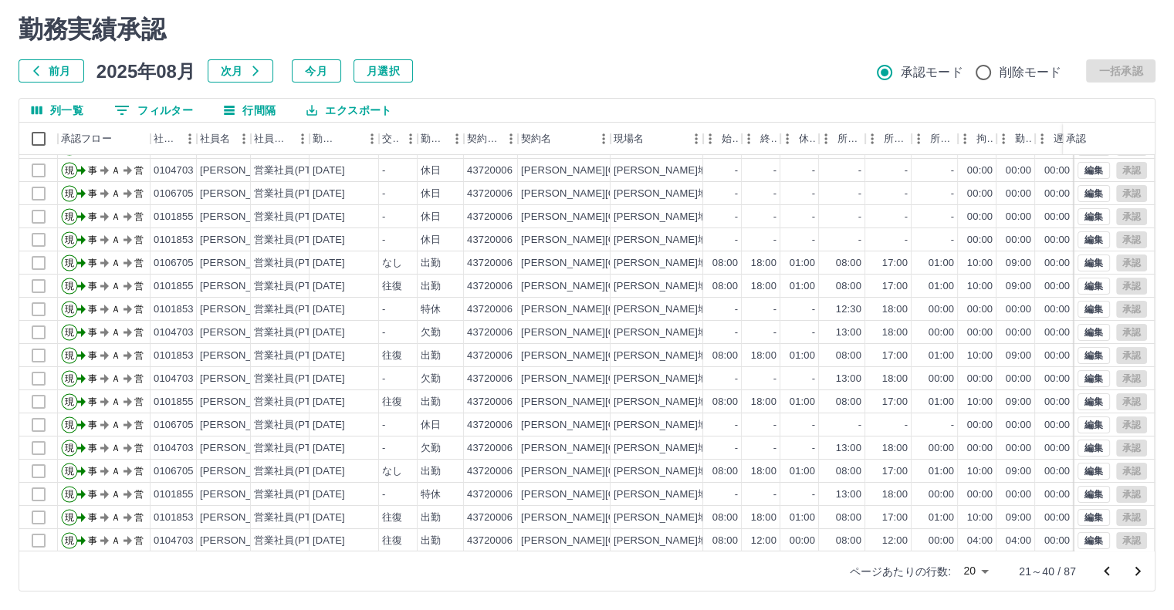
scroll to position [78, 0]
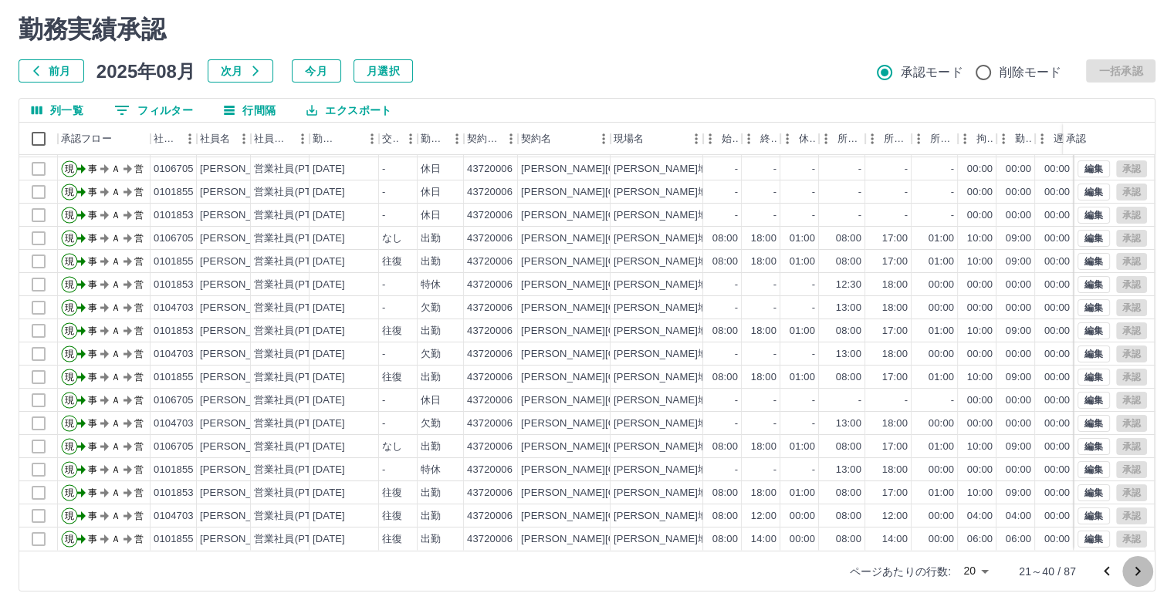
click at [1135, 571] on icon "次のページへ" at bounding box center [1137, 572] width 19 height 19
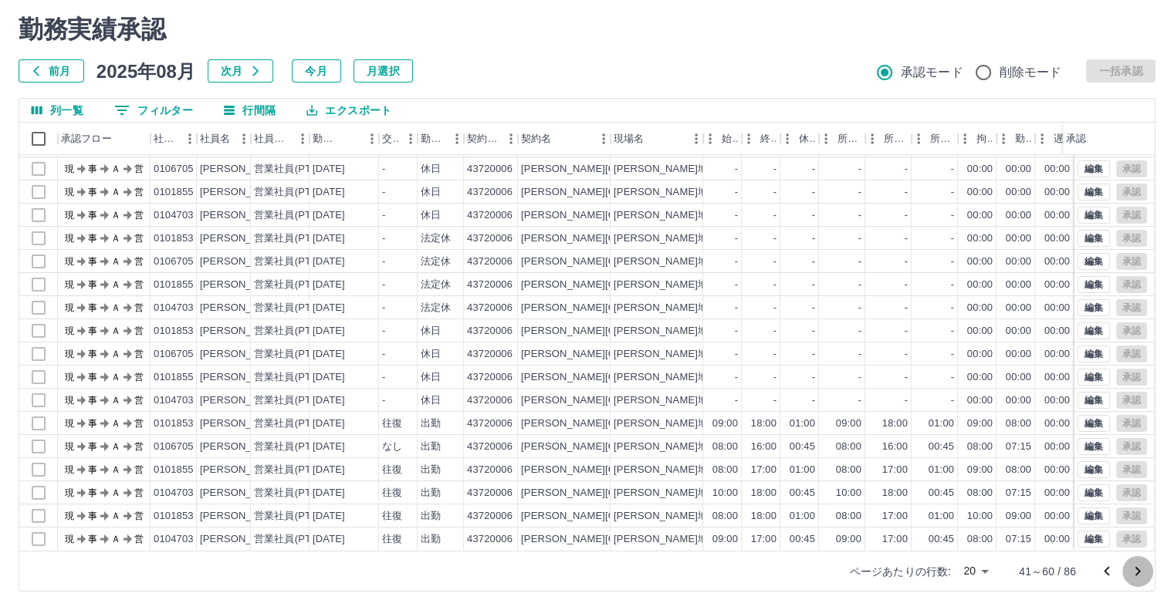
scroll to position [0, 0]
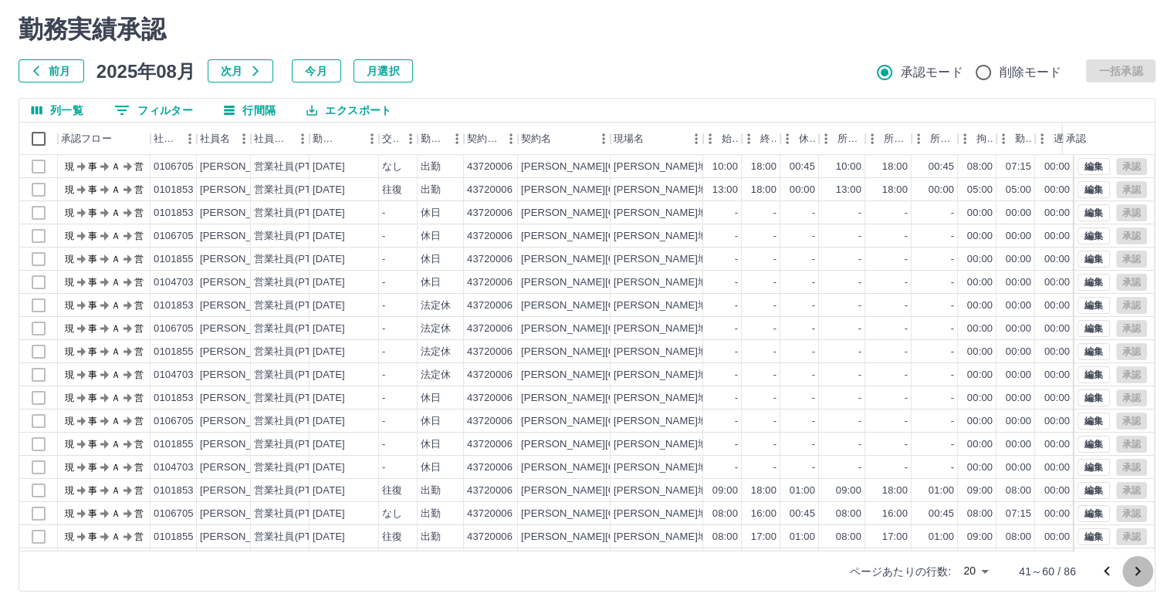
click at [1135, 571] on icon "次のページへ" at bounding box center [1137, 572] width 19 height 19
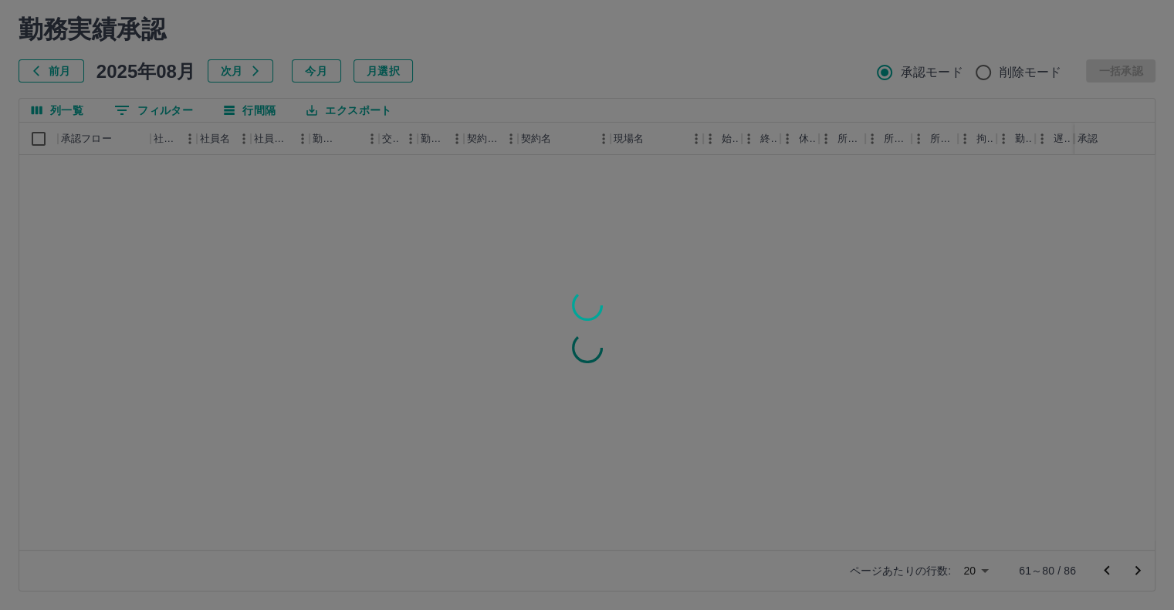
click at [1135, 571] on div at bounding box center [587, 305] width 1174 height 610
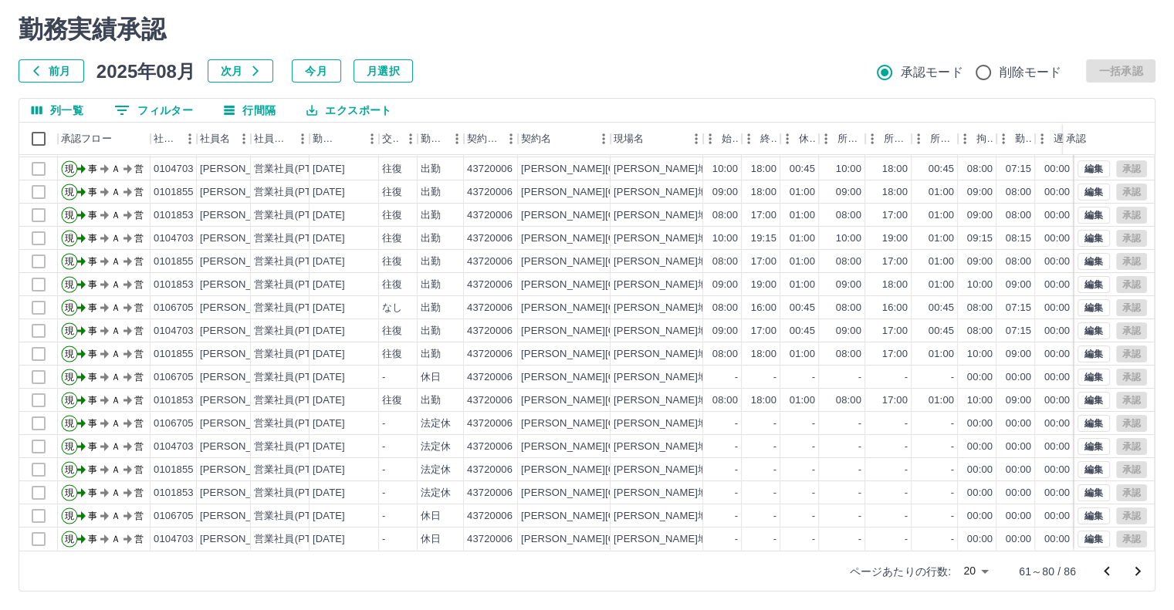
scroll to position [78, 0]
click at [1139, 570] on icon "次のページへ" at bounding box center [1137, 571] width 5 height 9
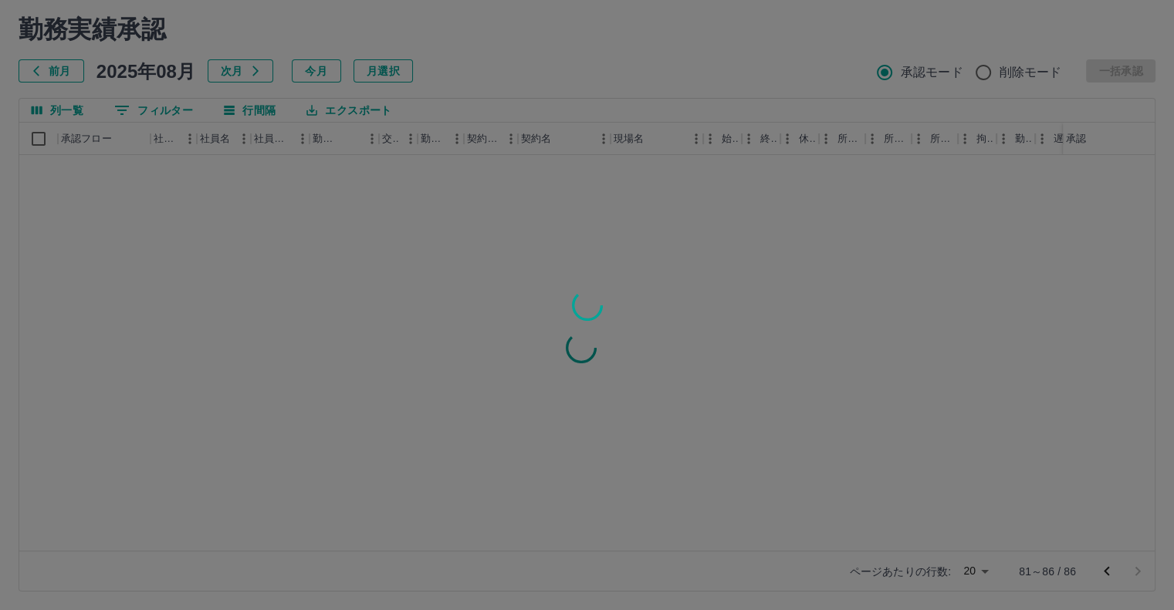
scroll to position [0, 0]
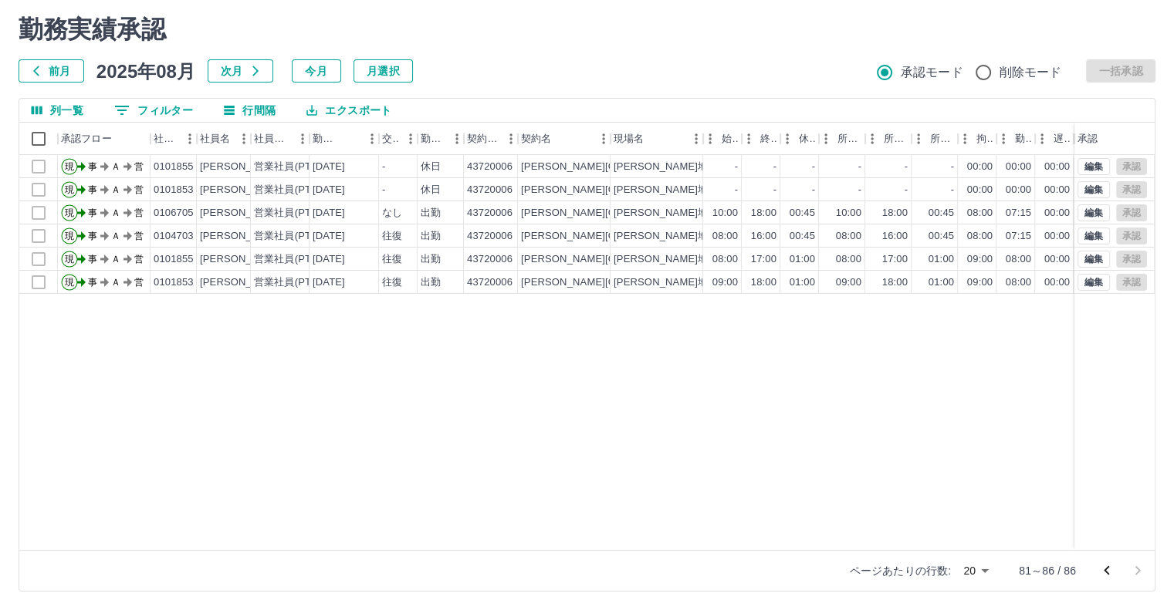
click at [1112, 571] on icon "前のページへ" at bounding box center [1106, 571] width 19 height 19
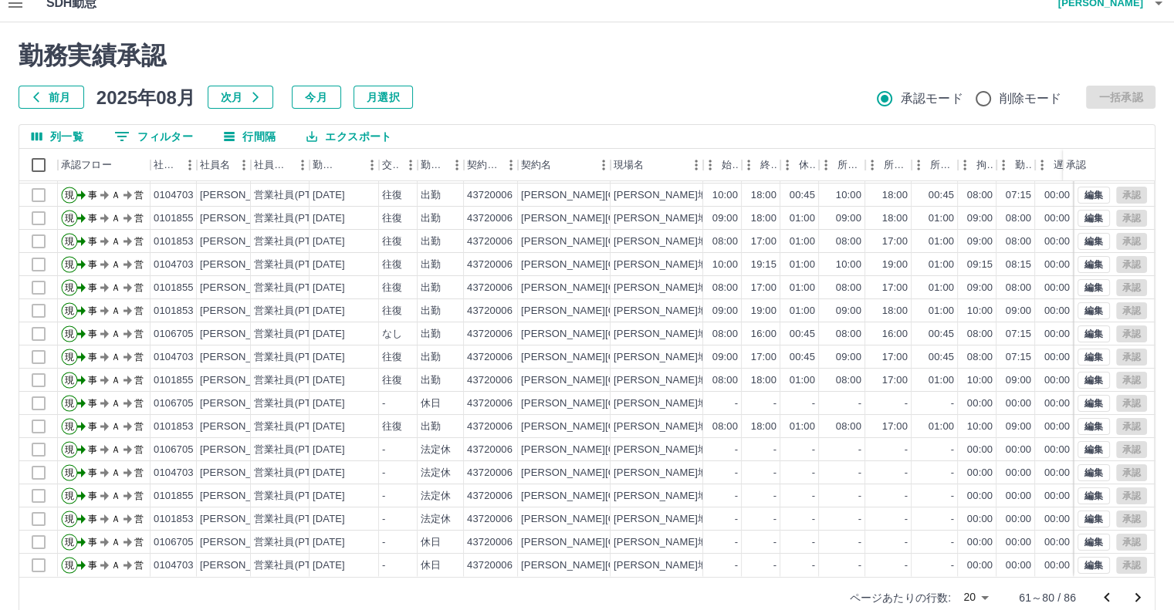
scroll to position [42, 0]
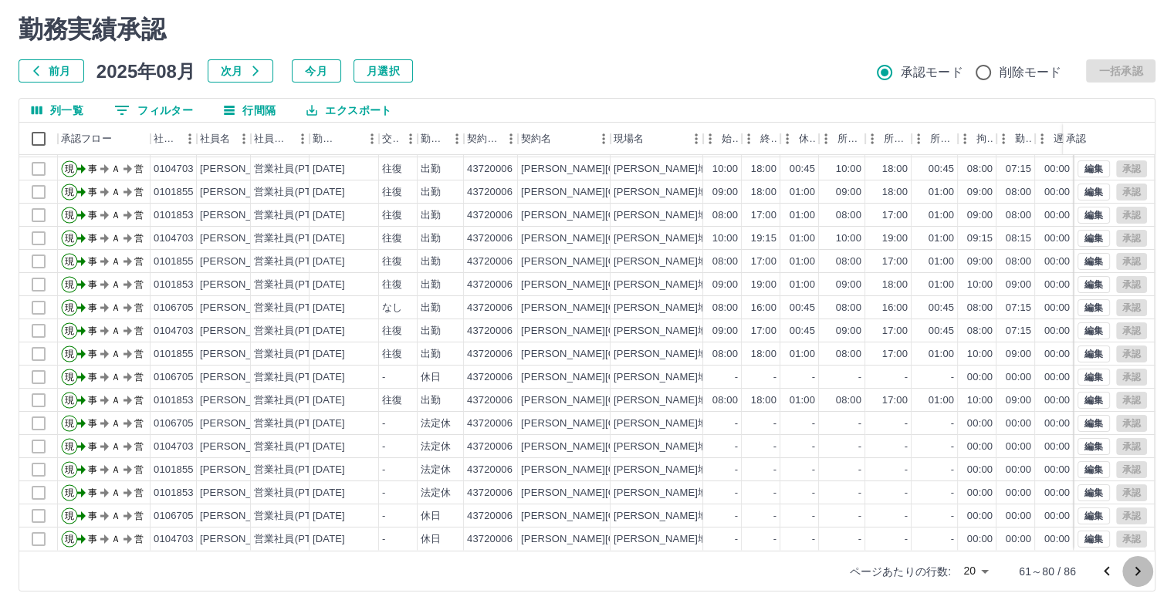
click at [1138, 575] on icon "次のページへ" at bounding box center [1137, 572] width 19 height 19
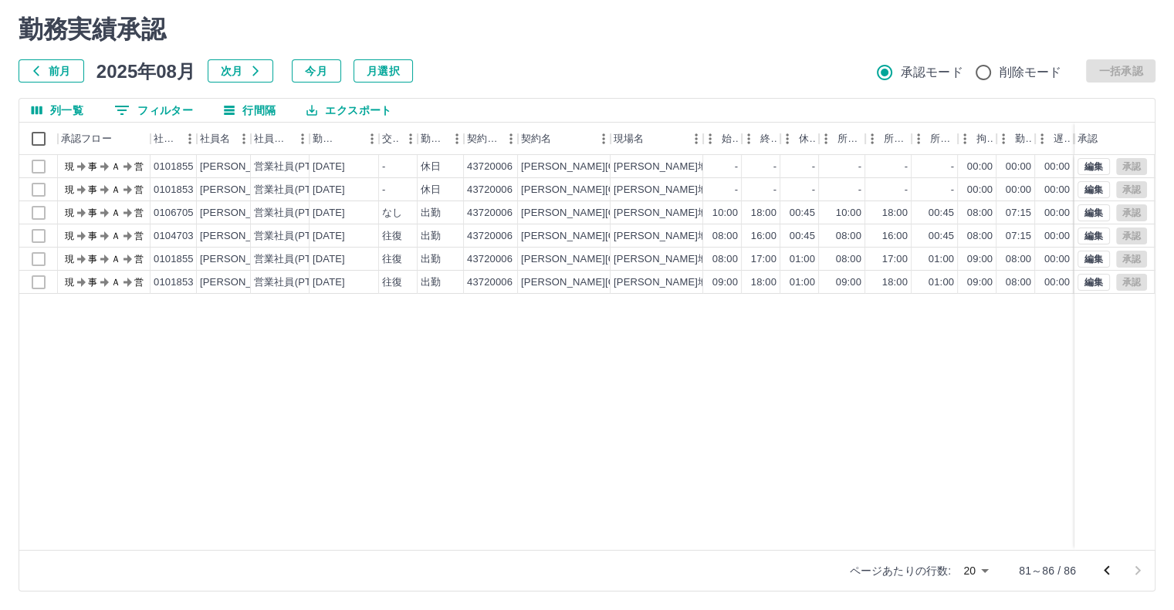
scroll to position [0, 0]
click at [1102, 562] on icon "前のページへ" at bounding box center [1106, 571] width 19 height 19
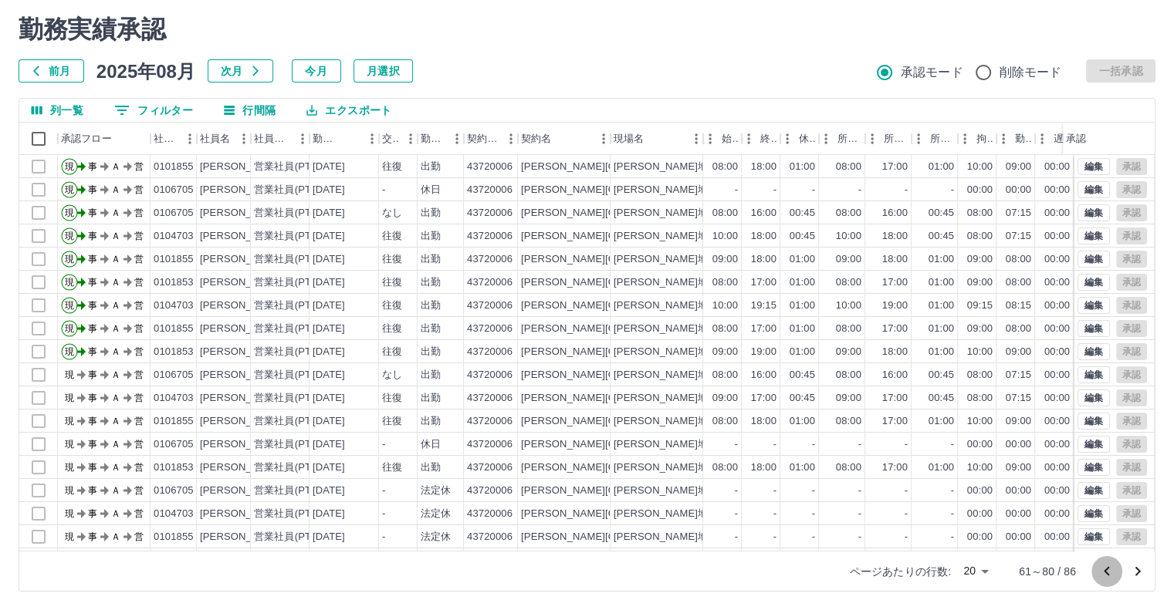
click at [1102, 563] on icon "前のページへ" at bounding box center [1106, 572] width 19 height 19
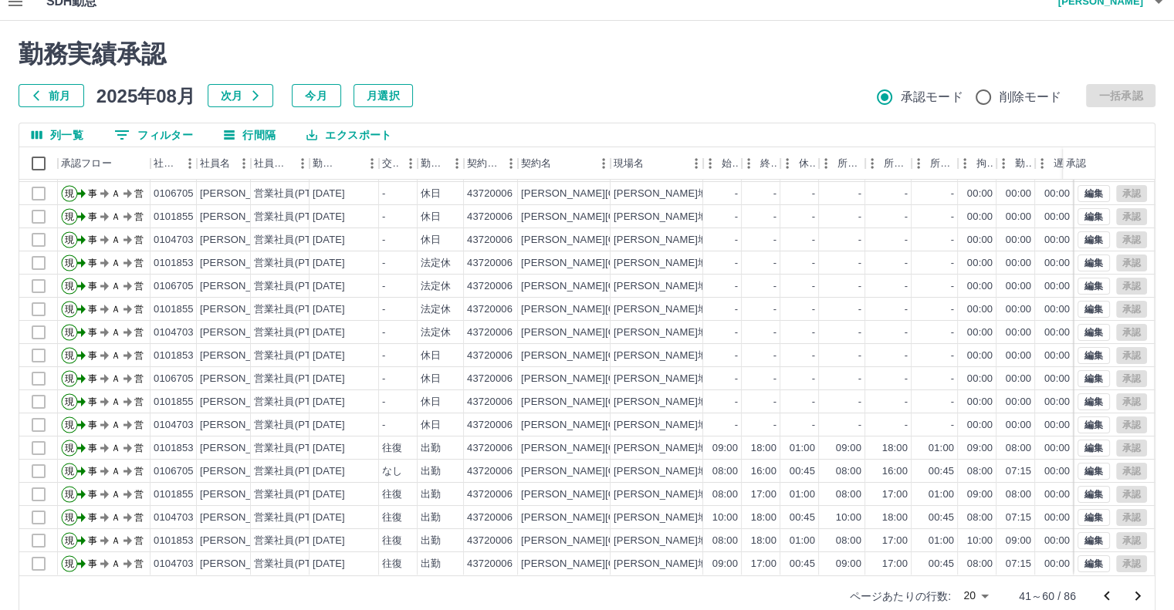
scroll to position [42, 0]
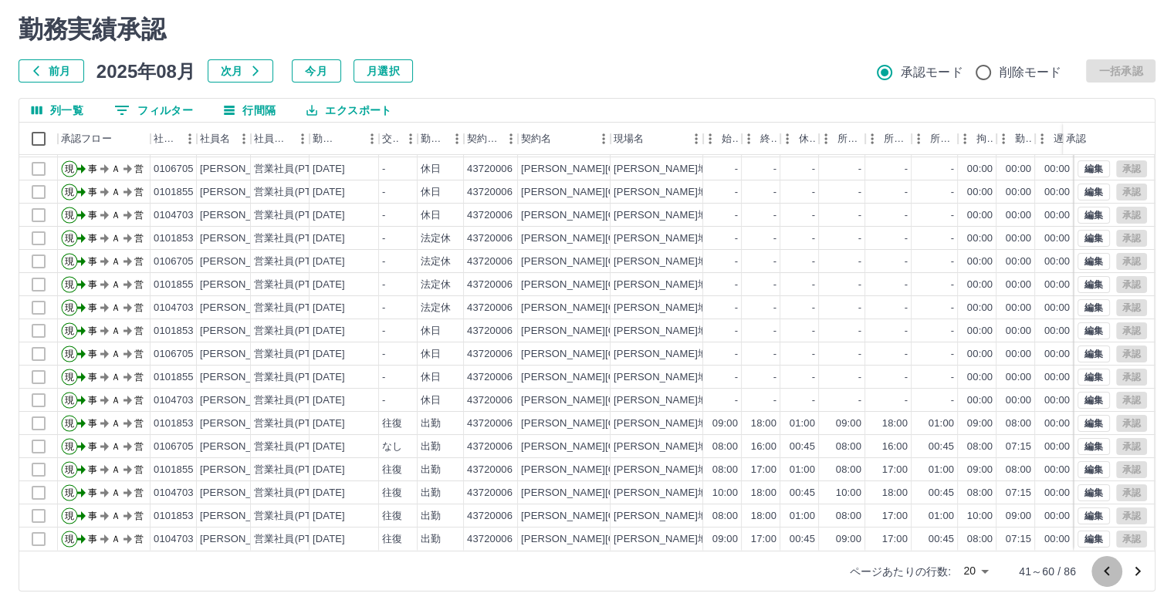
click at [1102, 570] on icon "前のページへ" at bounding box center [1106, 572] width 19 height 19
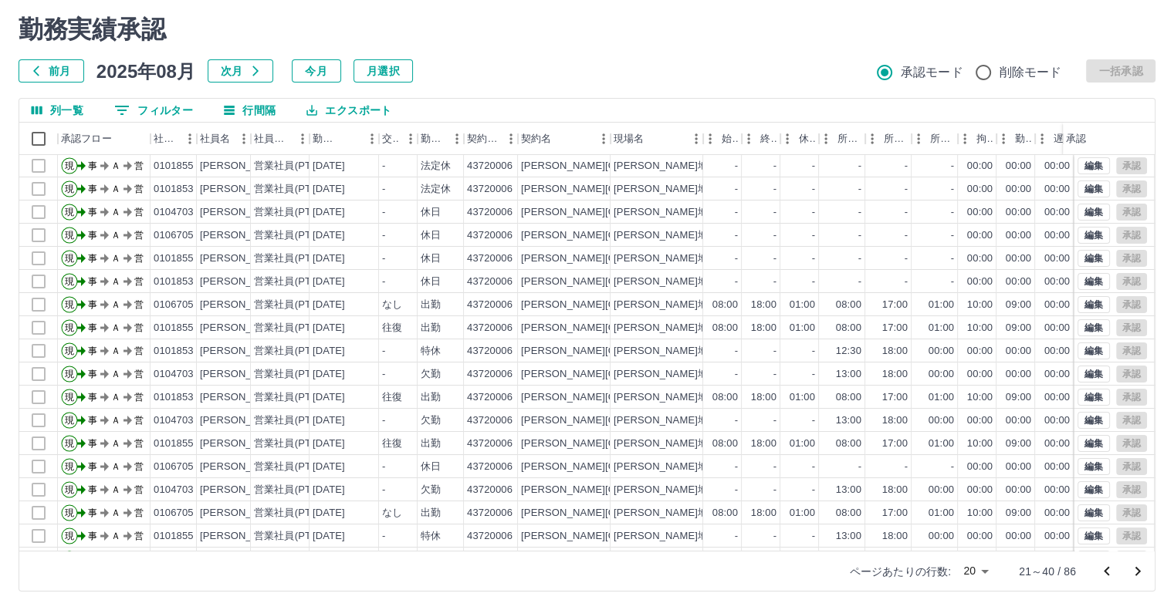
scroll to position [0, 0]
click at [1103, 569] on icon "前のページへ" at bounding box center [1106, 572] width 19 height 19
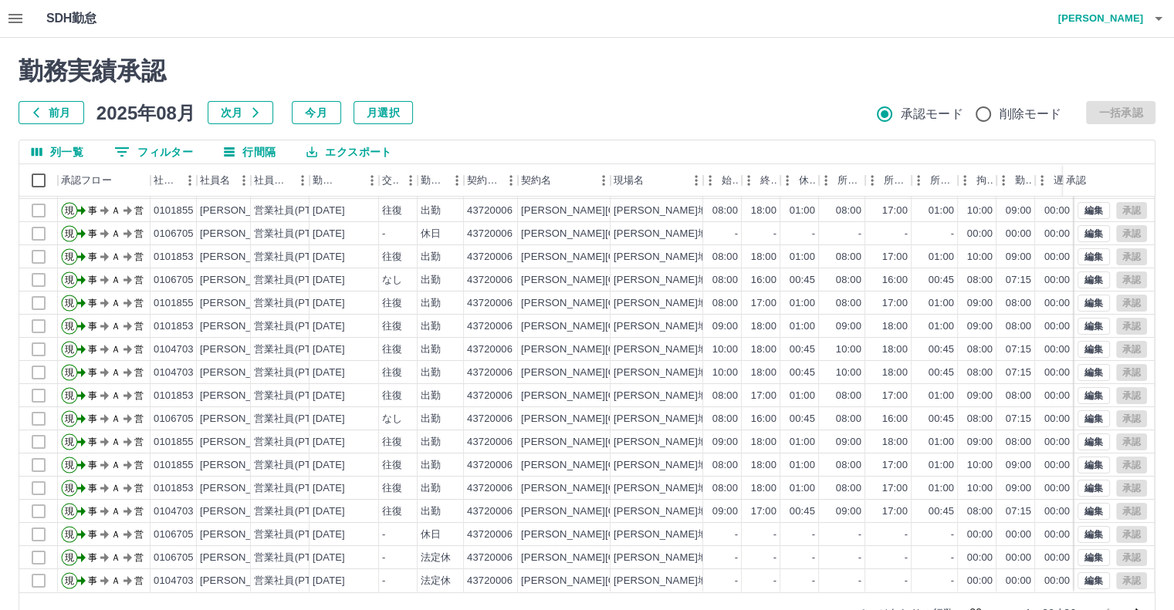
click at [15, 19] on icon "button" at bounding box center [15, 18] width 19 height 19
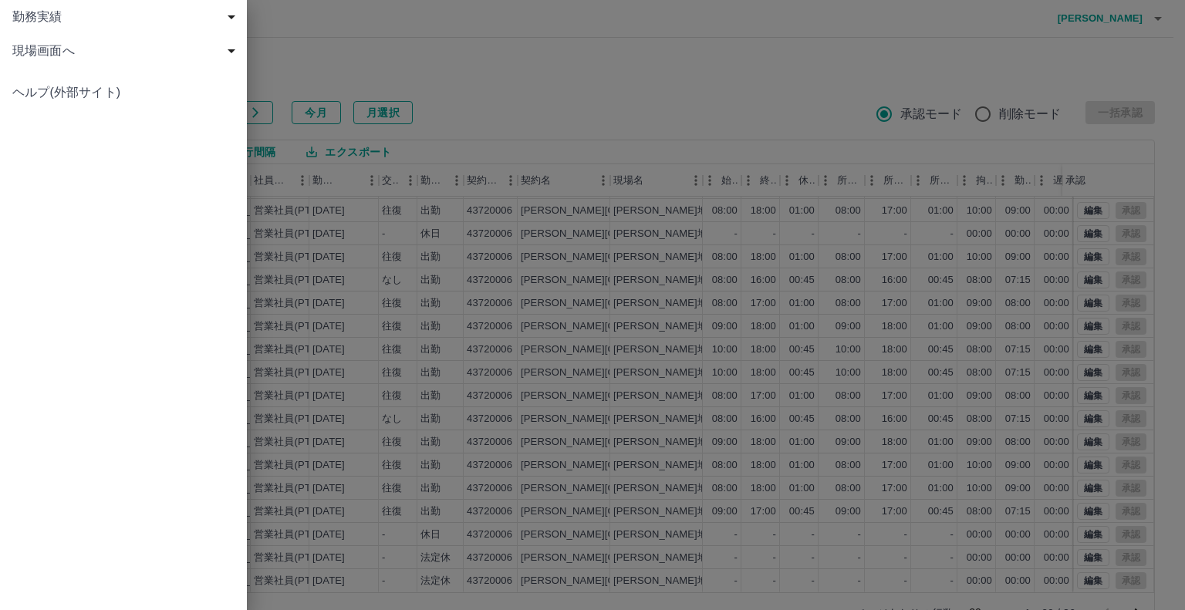
click at [103, 44] on span "現場画面へ" at bounding box center [126, 51] width 228 height 19
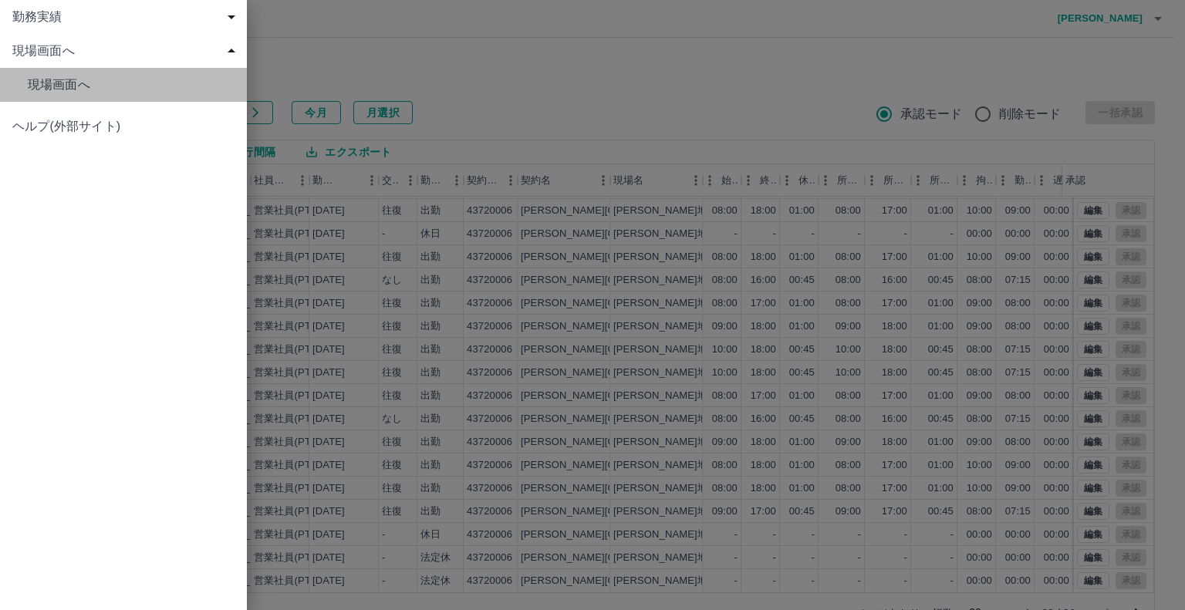
click at [92, 85] on span "現場画面へ" at bounding box center [131, 85] width 207 height 19
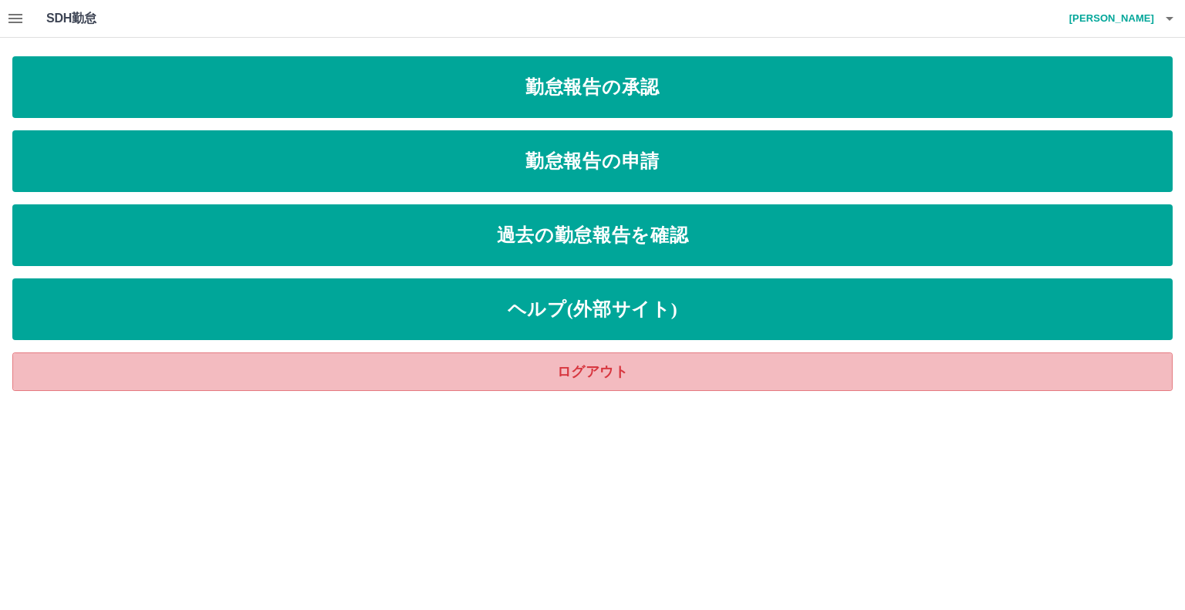
click at [691, 359] on link "ログアウト" at bounding box center [592, 372] width 1161 height 39
